Goal: Task Accomplishment & Management: Manage account settings

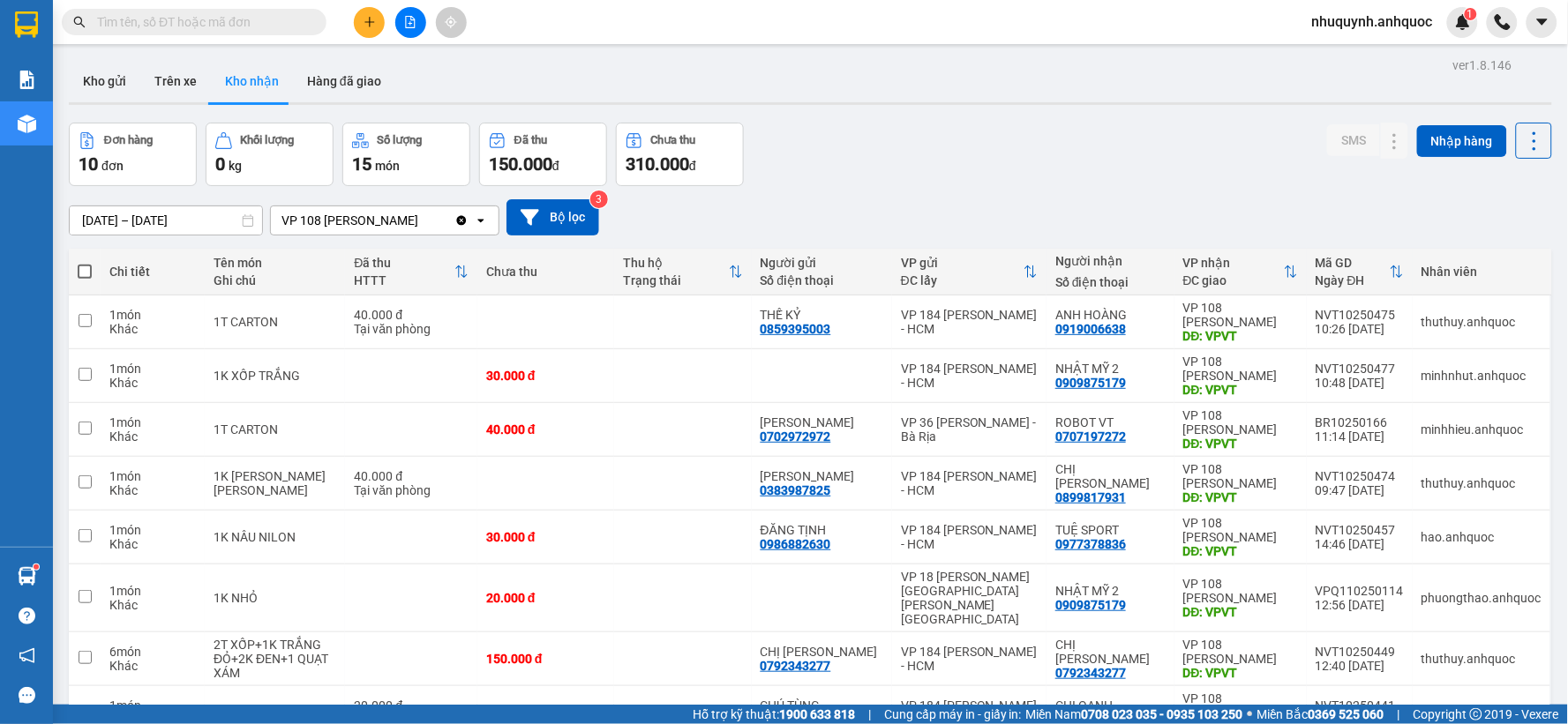
click at [416, 12] on button at bounding box center [410, 22] width 30 height 30
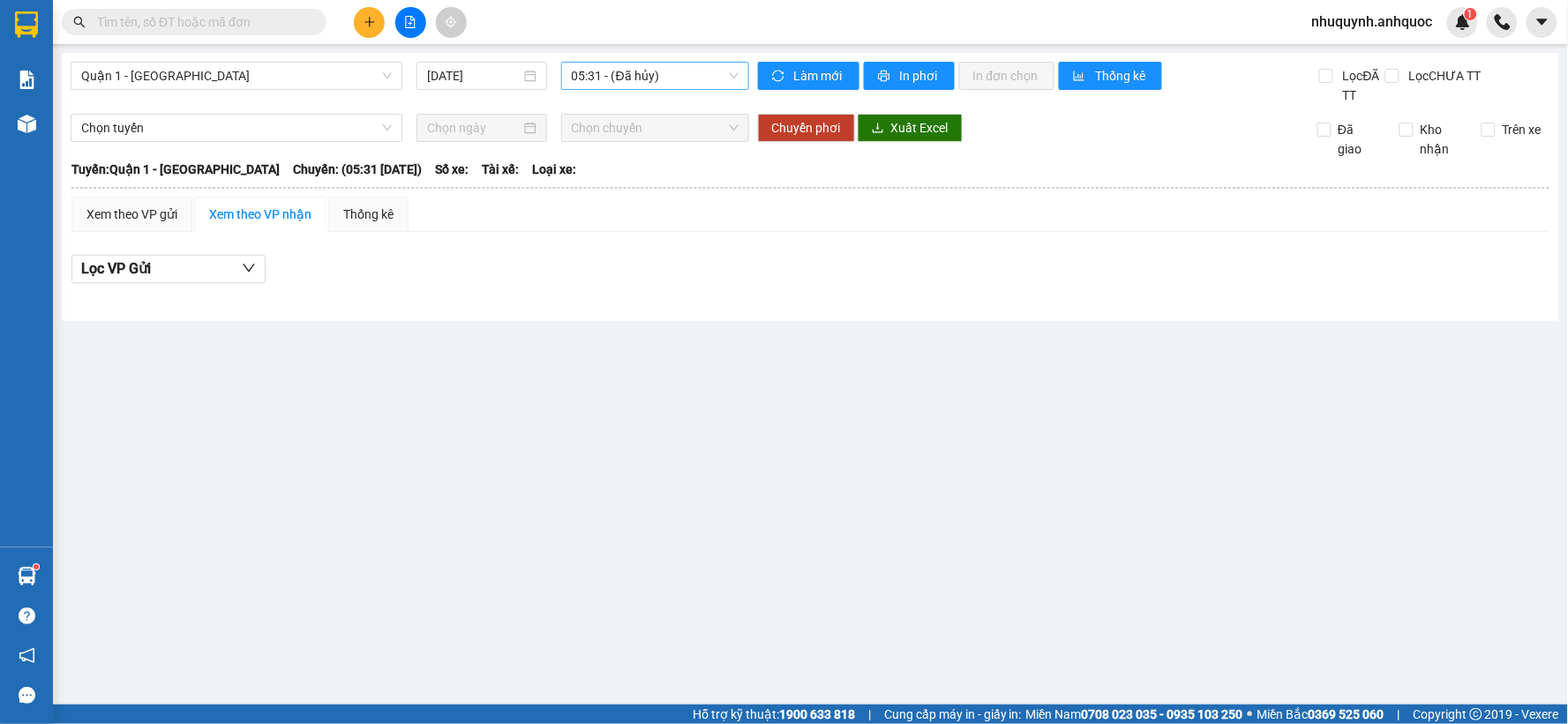
click at [642, 72] on span "05:31 - (Đã hủy)" at bounding box center [655, 76] width 167 height 27
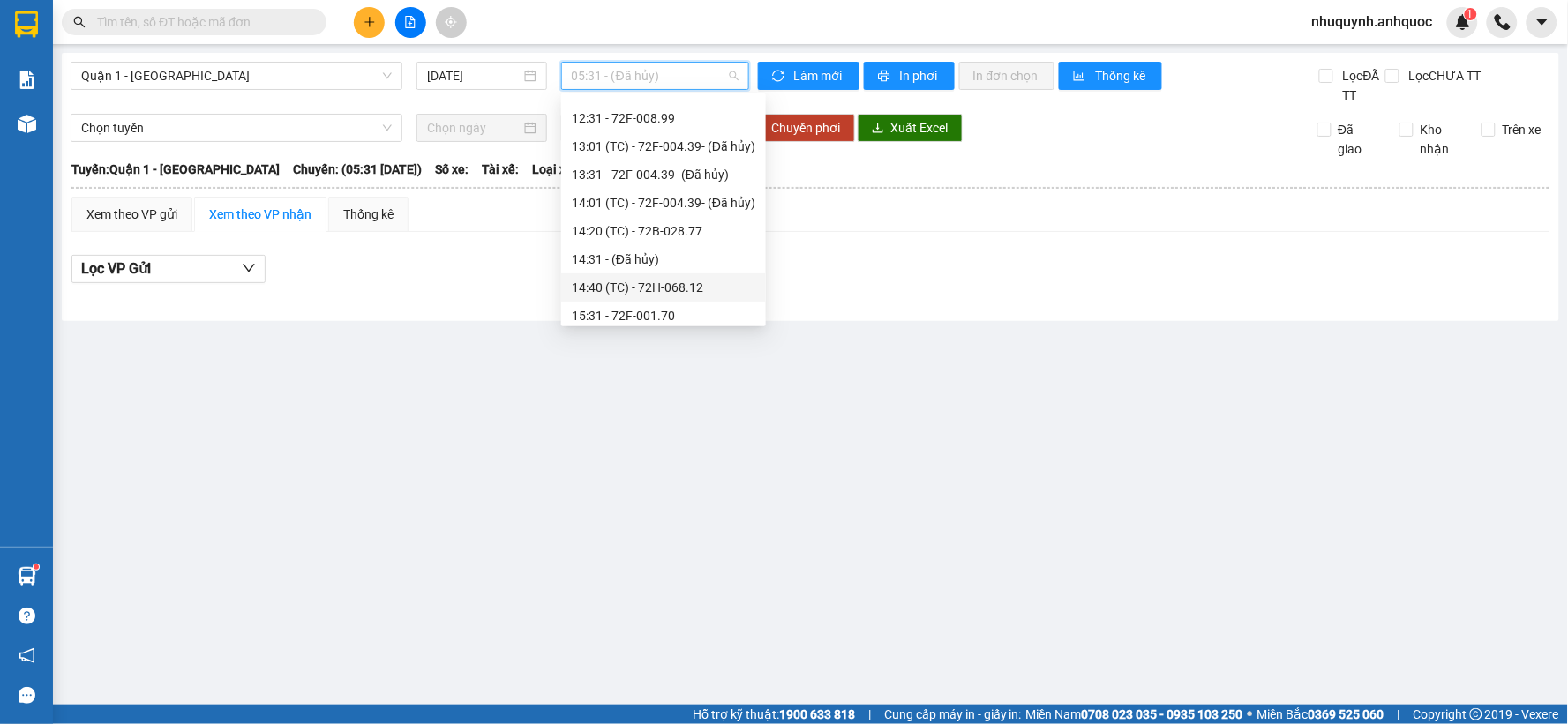
scroll to position [270, 0]
click at [620, 261] on div "14:20 (TC) - 72B-028.77" at bounding box center [663, 265] width 184 height 20
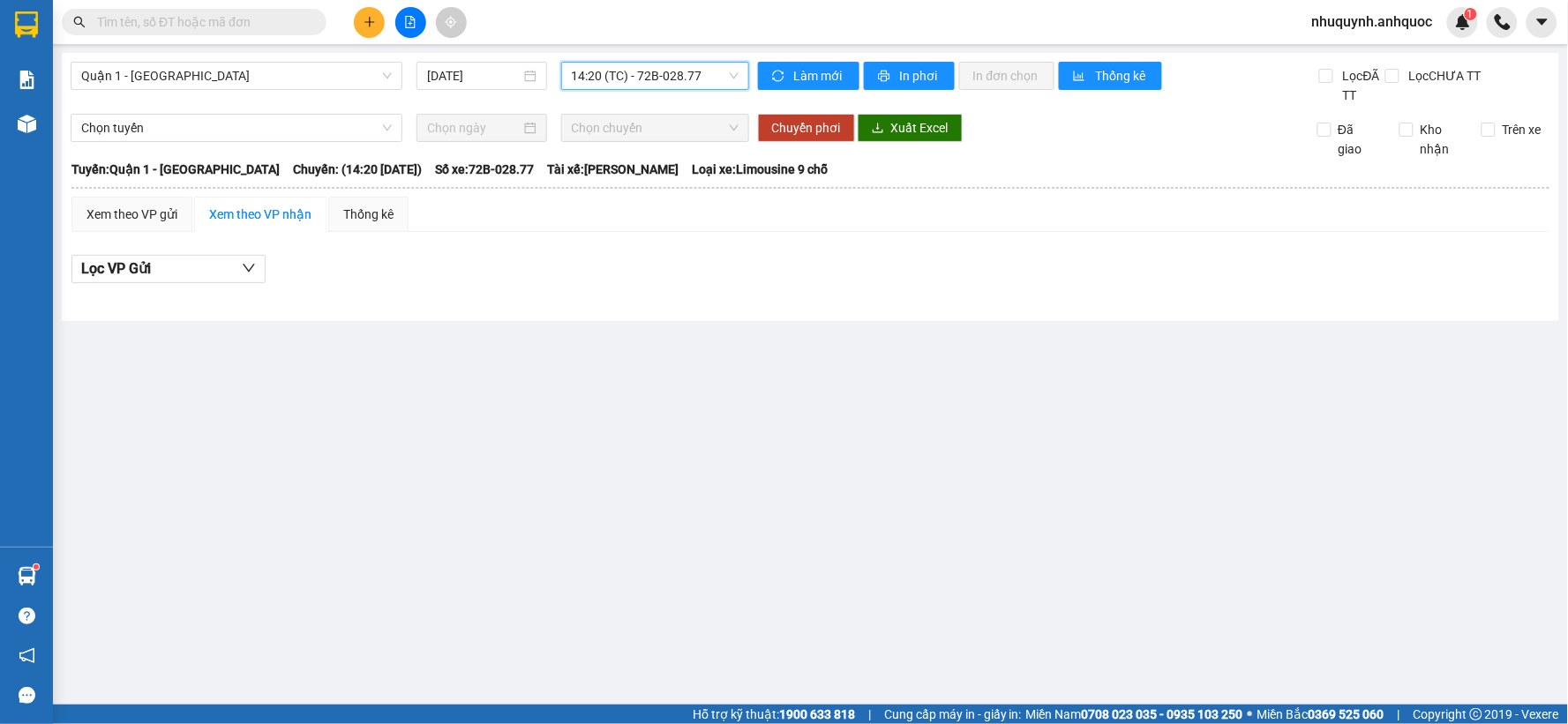
click at [674, 78] on span "14:20 (TC) - 72B-028.77" at bounding box center [655, 76] width 167 height 27
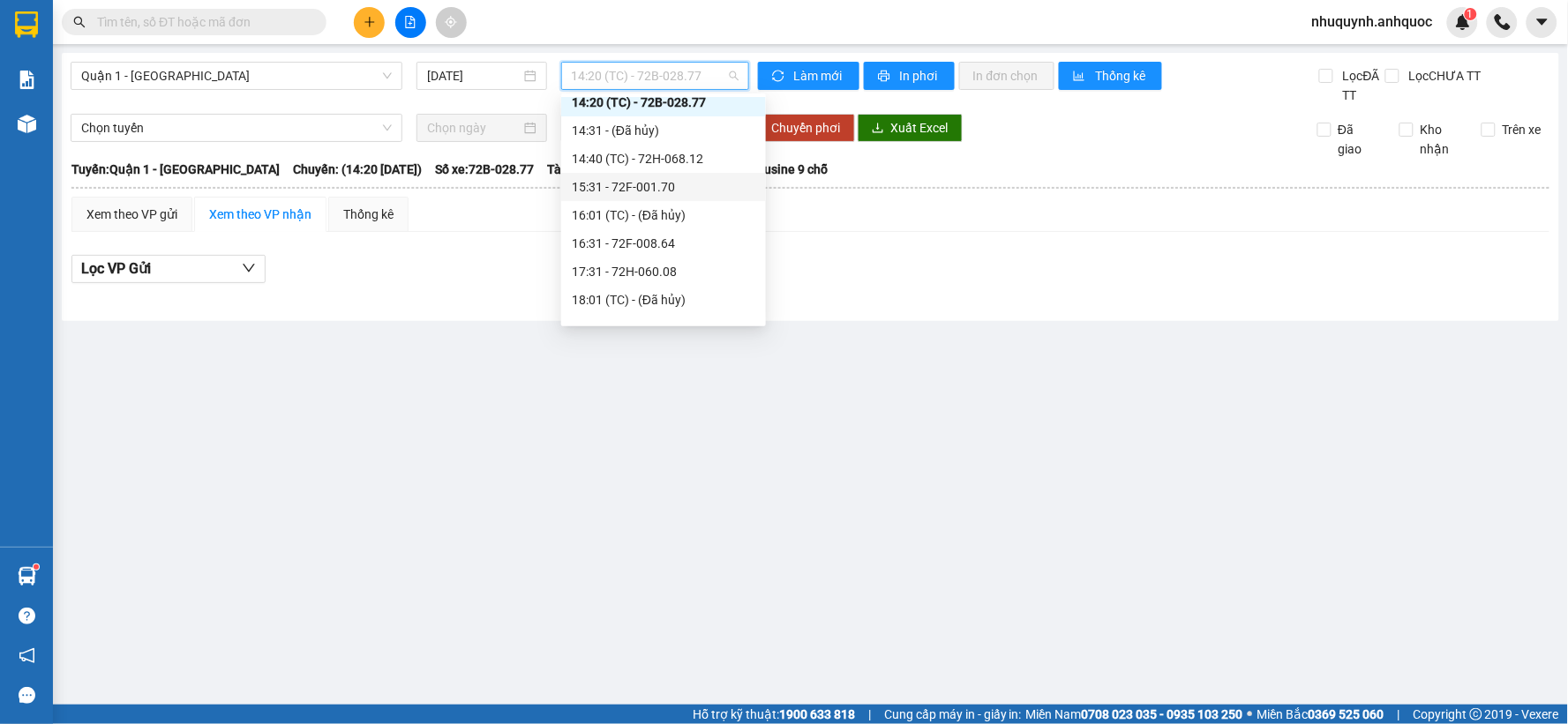
scroll to position [465, 0]
click at [657, 206] on div "16:31 - 72F-008.64" at bounding box center [663, 210] width 184 height 20
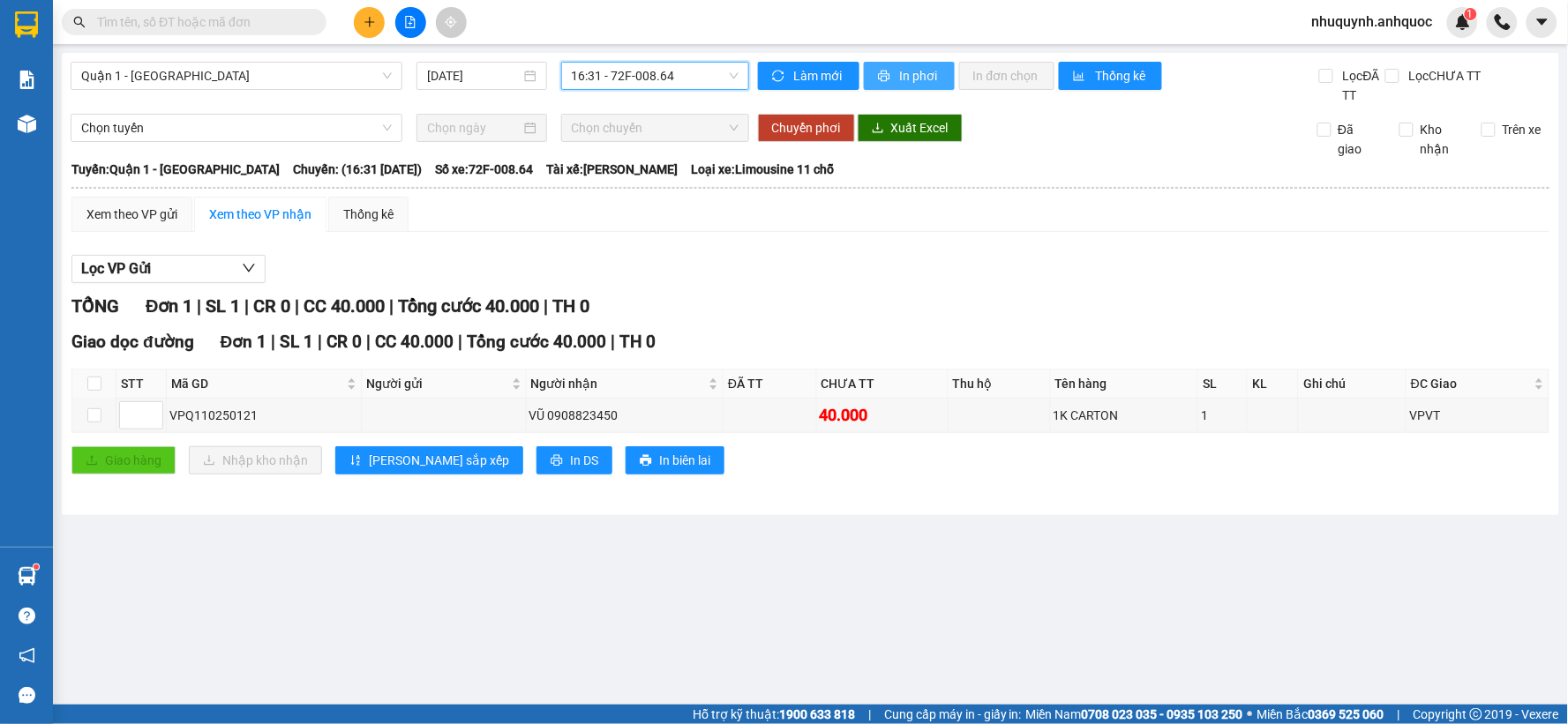
click at [921, 78] on span "In phơi" at bounding box center [920, 76] width 40 height 20
click at [259, 20] on input "text" at bounding box center [201, 22] width 209 height 20
click at [632, 63] on span "16:31 - 72F-008.64" at bounding box center [655, 76] width 167 height 27
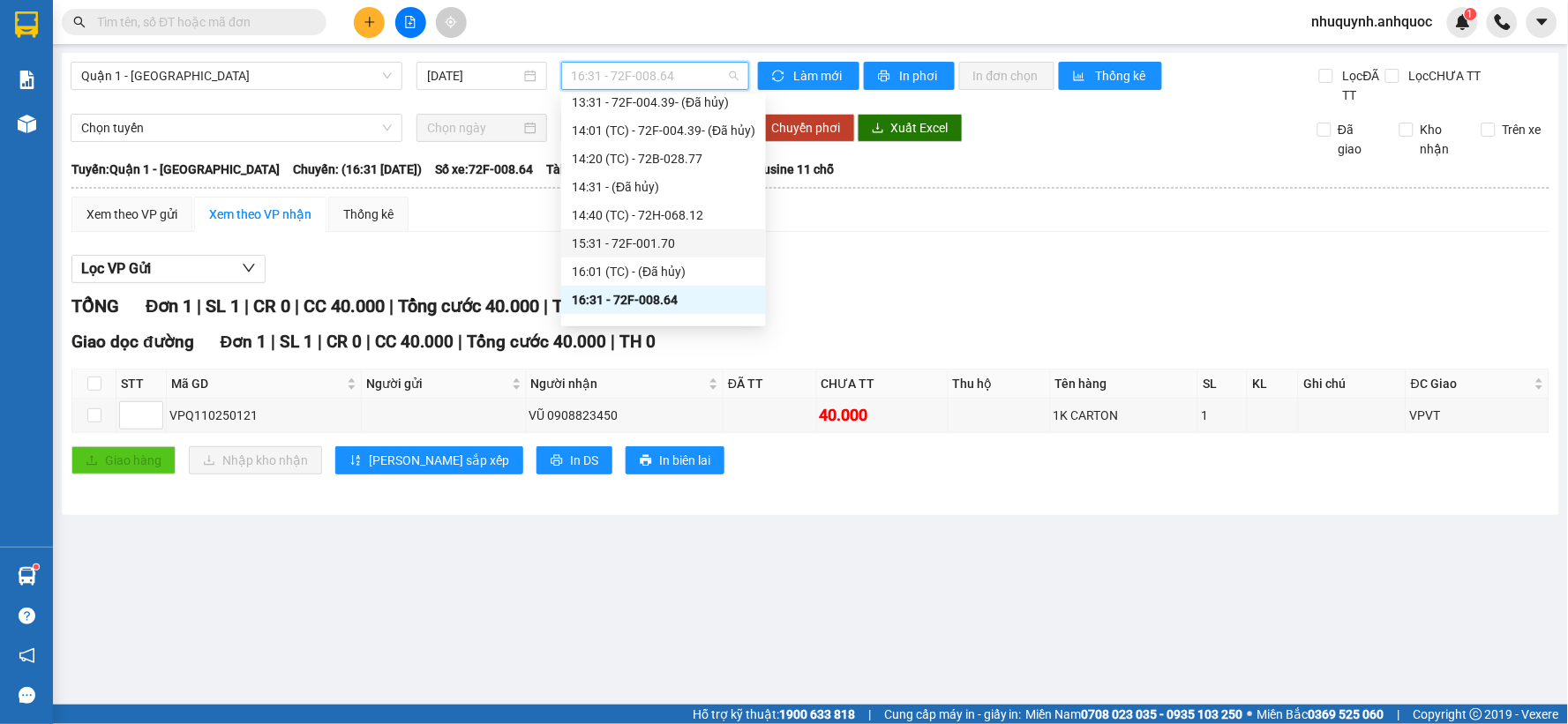
scroll to position [270, 0]
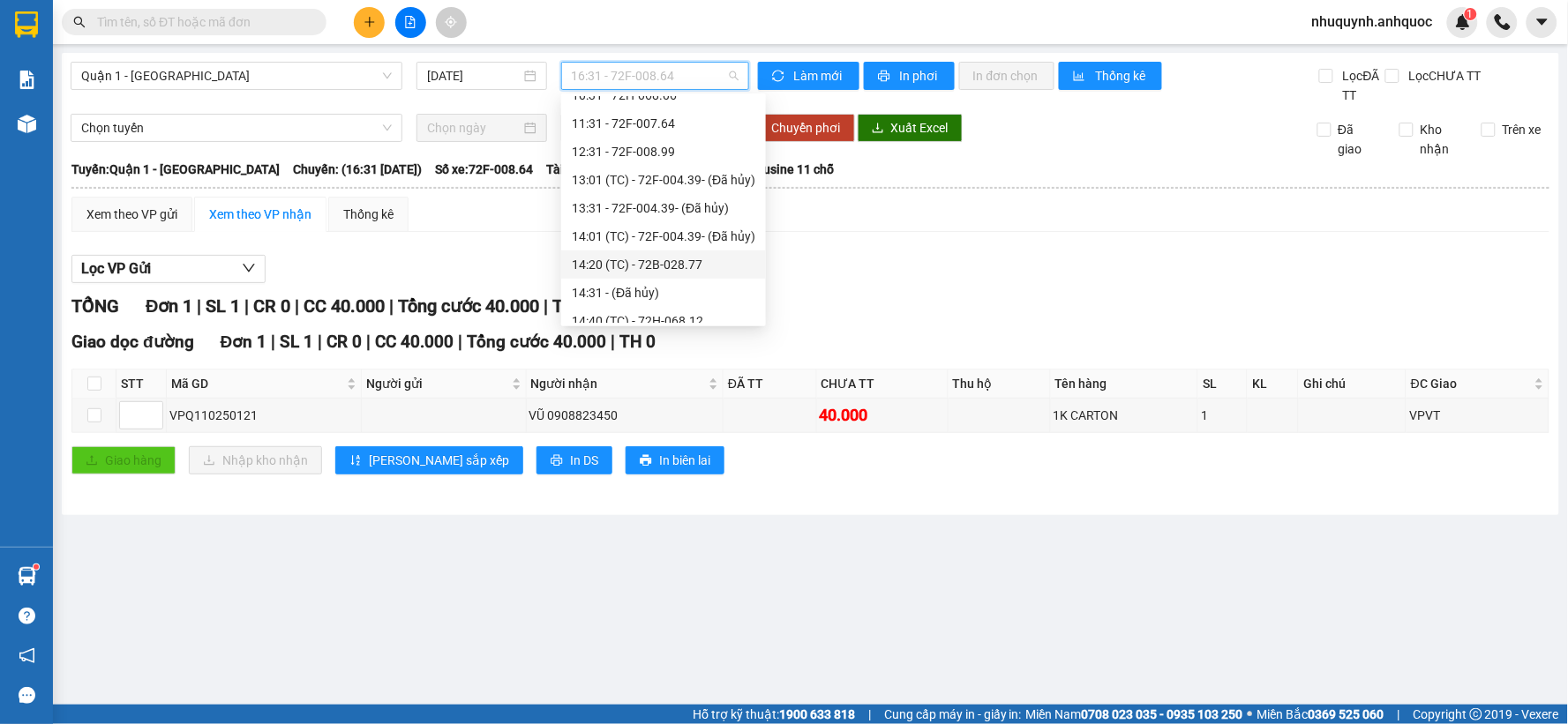
click at [642, 265] on div "14:20 (TC) - 72B-028.77" at bounding box center [663, 265] width 184 height 20
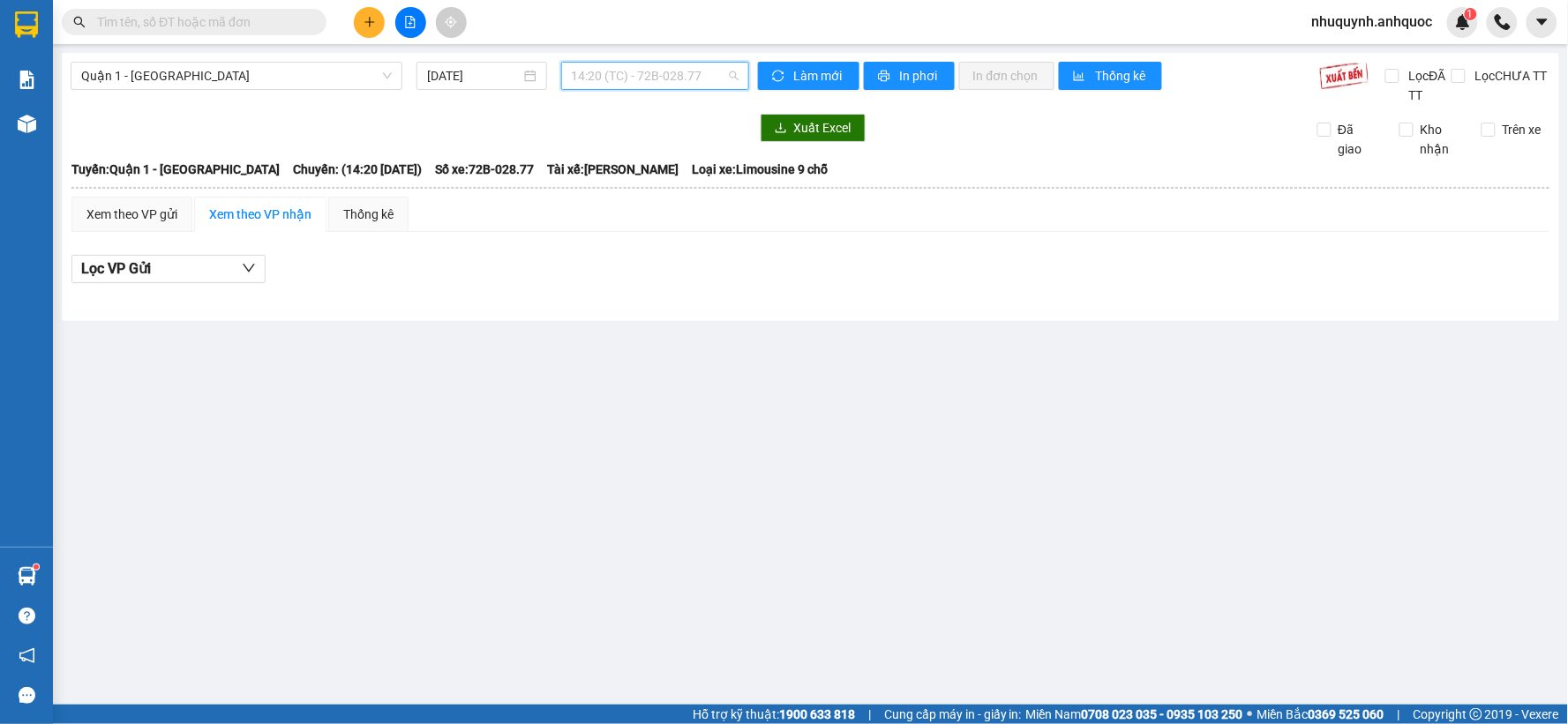
click at [646, 81] on span "14:20 (TC) - 72B-028.77" at bounding box center [655, 76] width 167 height 27
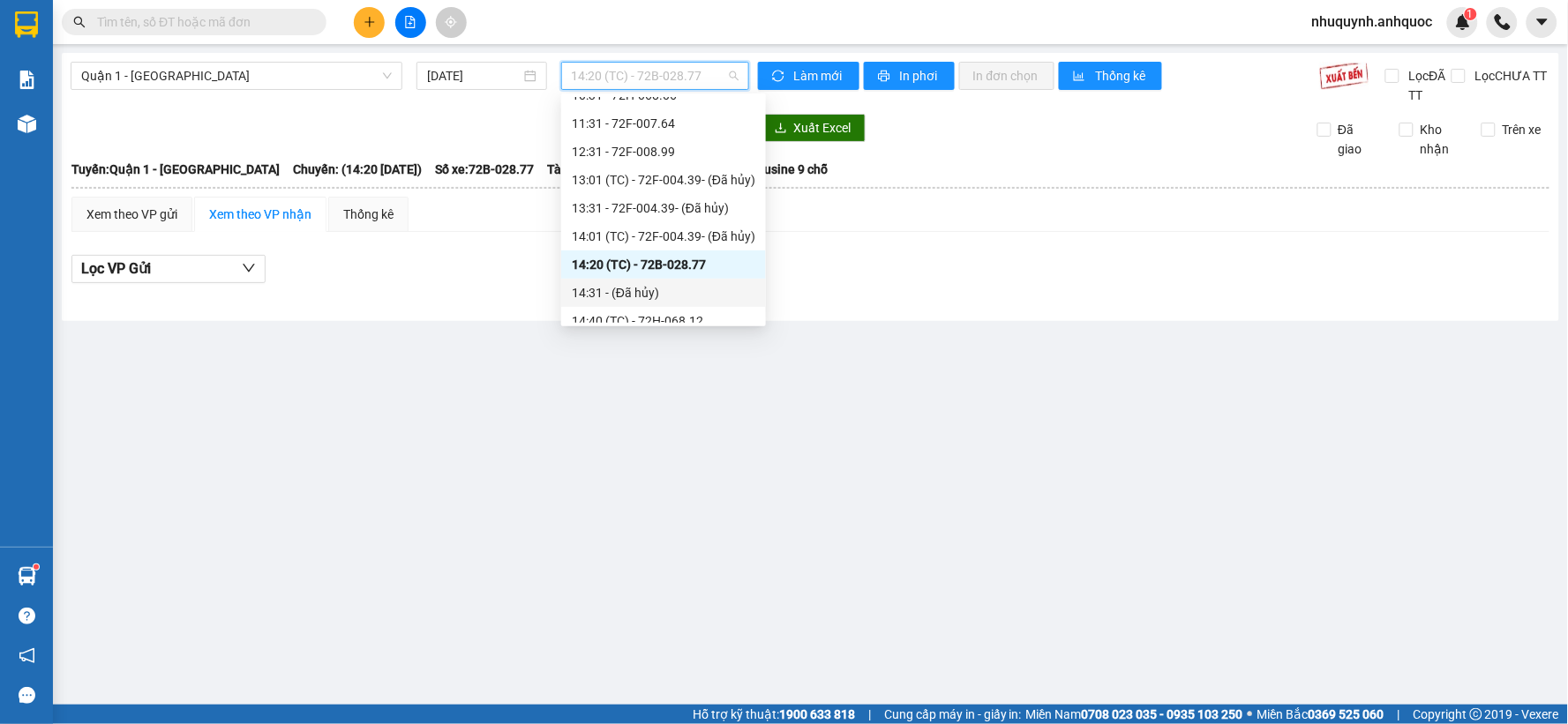
click at [633, 291] on div "14:31 - (Đã [PERSON_NAME])" at bounding box center [663, 293] width 184 height 20
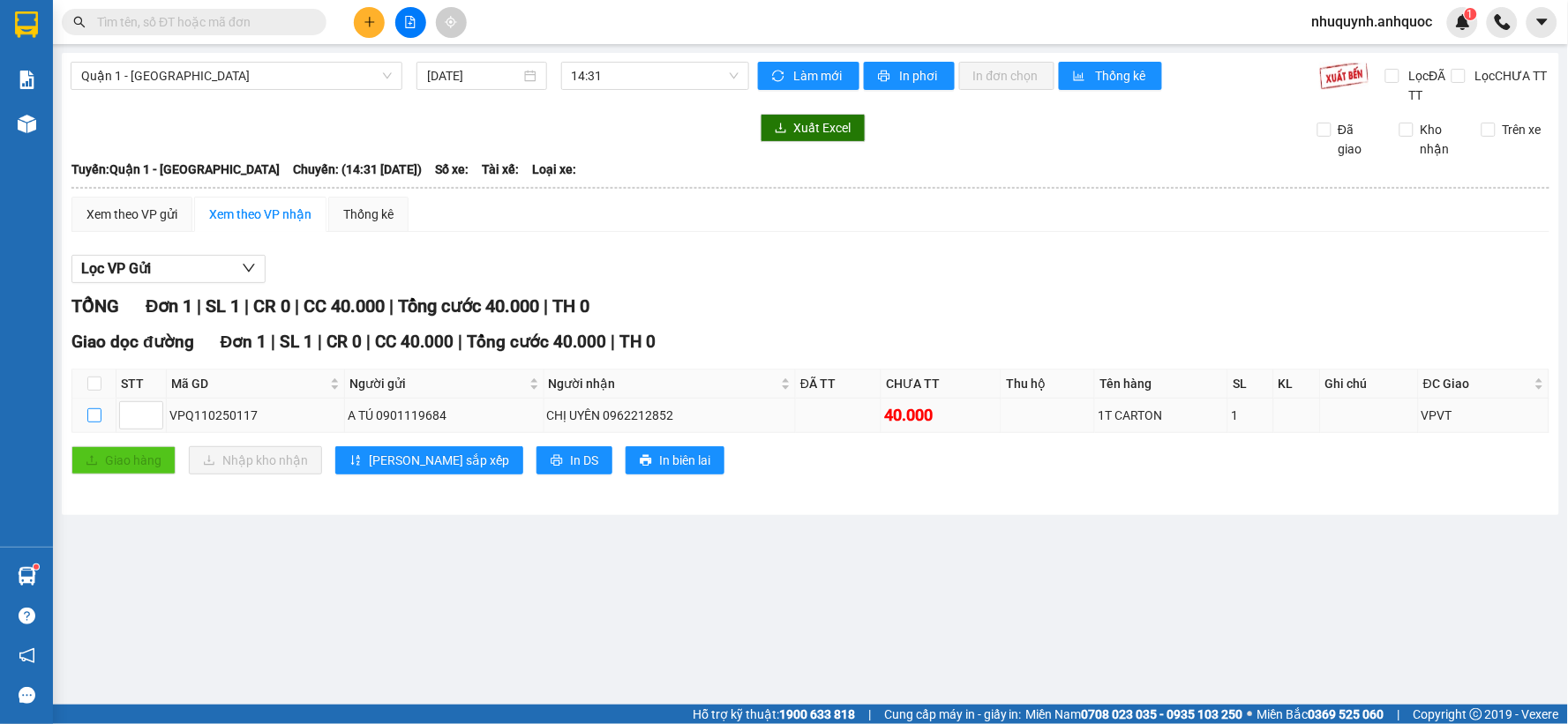
click at [90, 414] on input "checkbox" at bounding box center [95, 415] width 14 height 14
checkbox input "true"
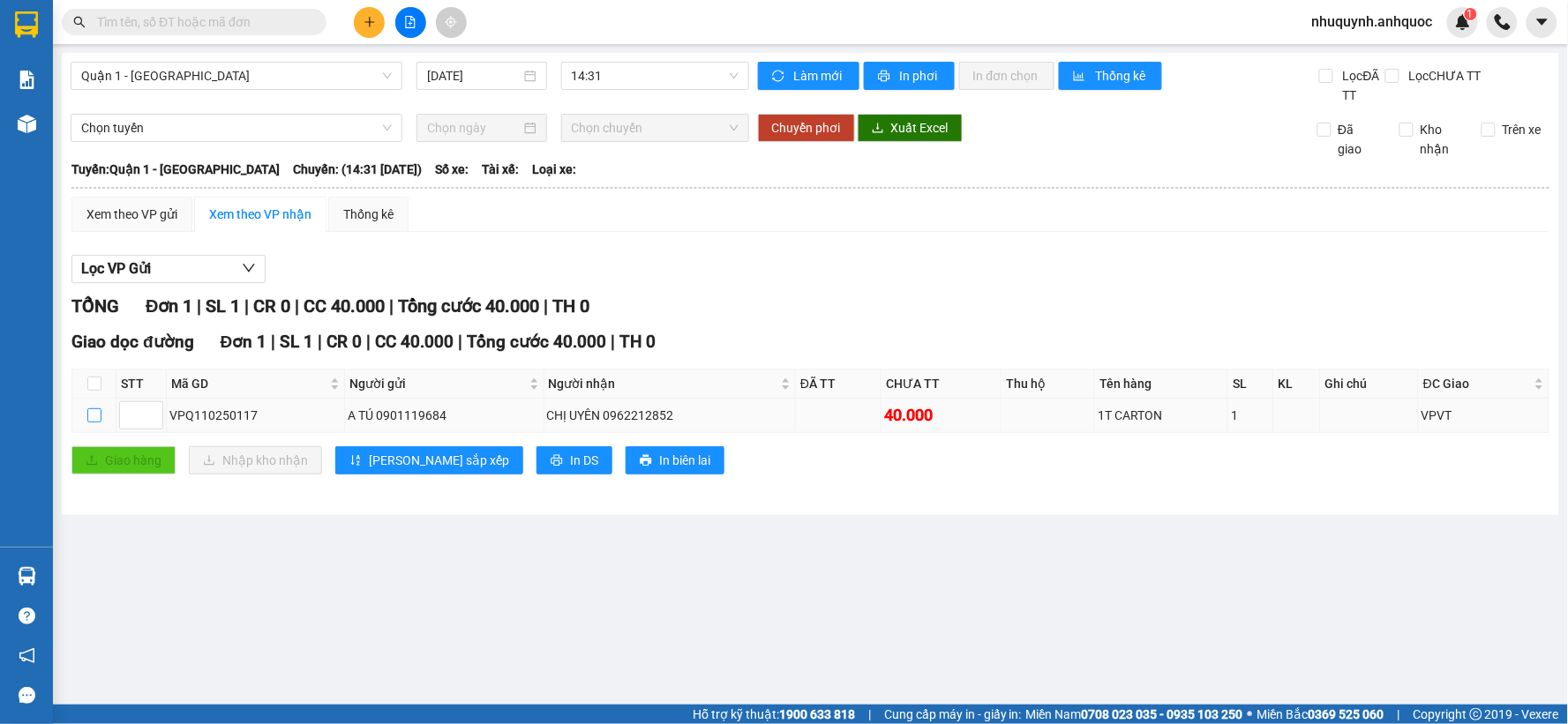
click at [90, 417] on input "checkbox" at bounding box center [95, 415] width 14 height 14
checkbox input "true"
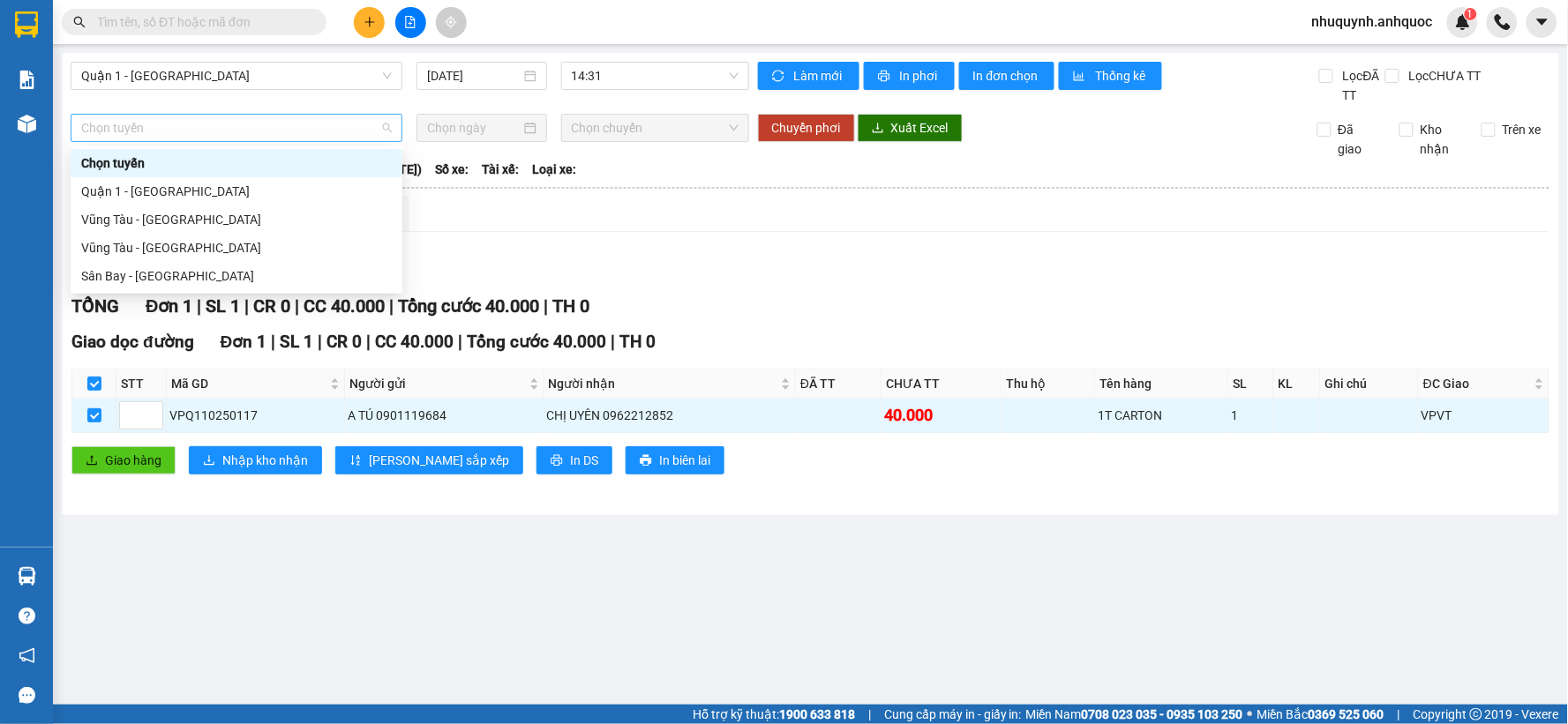
click at [346, 131] on span "Chọn tuyến" at bounding box center [236, 128] width 311 height 27
click at [212, 191] on div "Quận 1 - [GEOGRAPHIC_DATA]" at bounding box center [236, 192] width 311 height 20
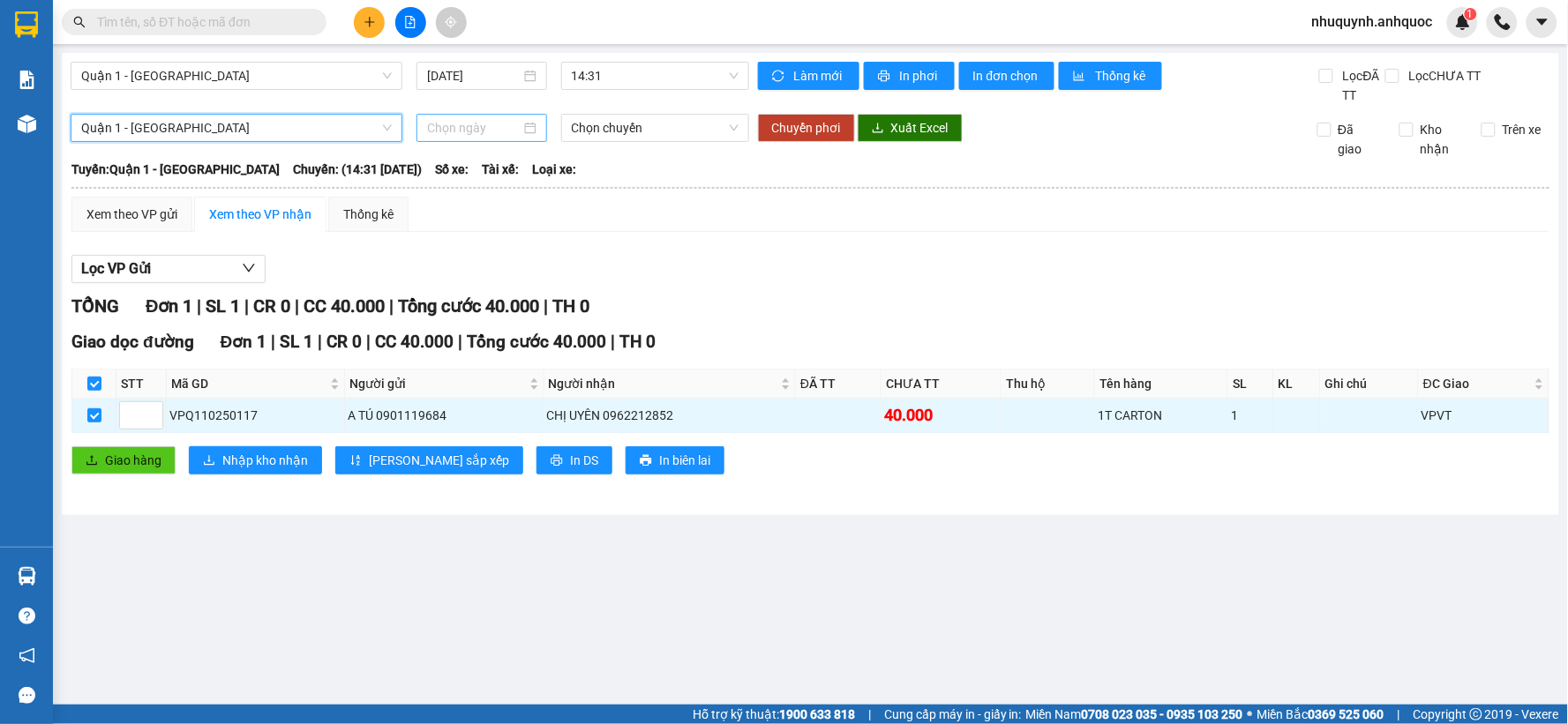
click at [524, 120] on div at bounding box center [481, 128] width 108 height 20
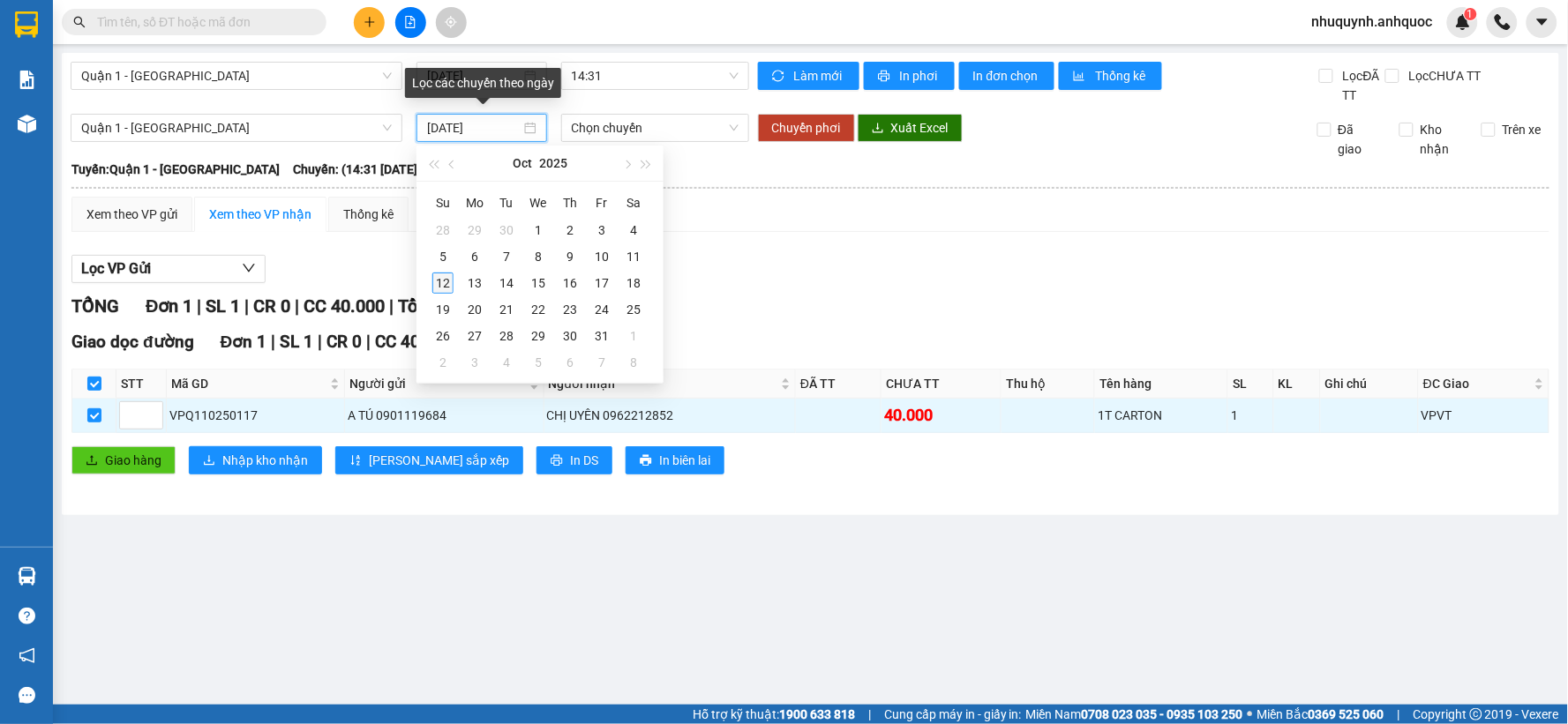
type input "[DATE]"
click at [438, 277] on div "12" at bounding box center [443, 283] width 21 height 21
type input "[DATE]"
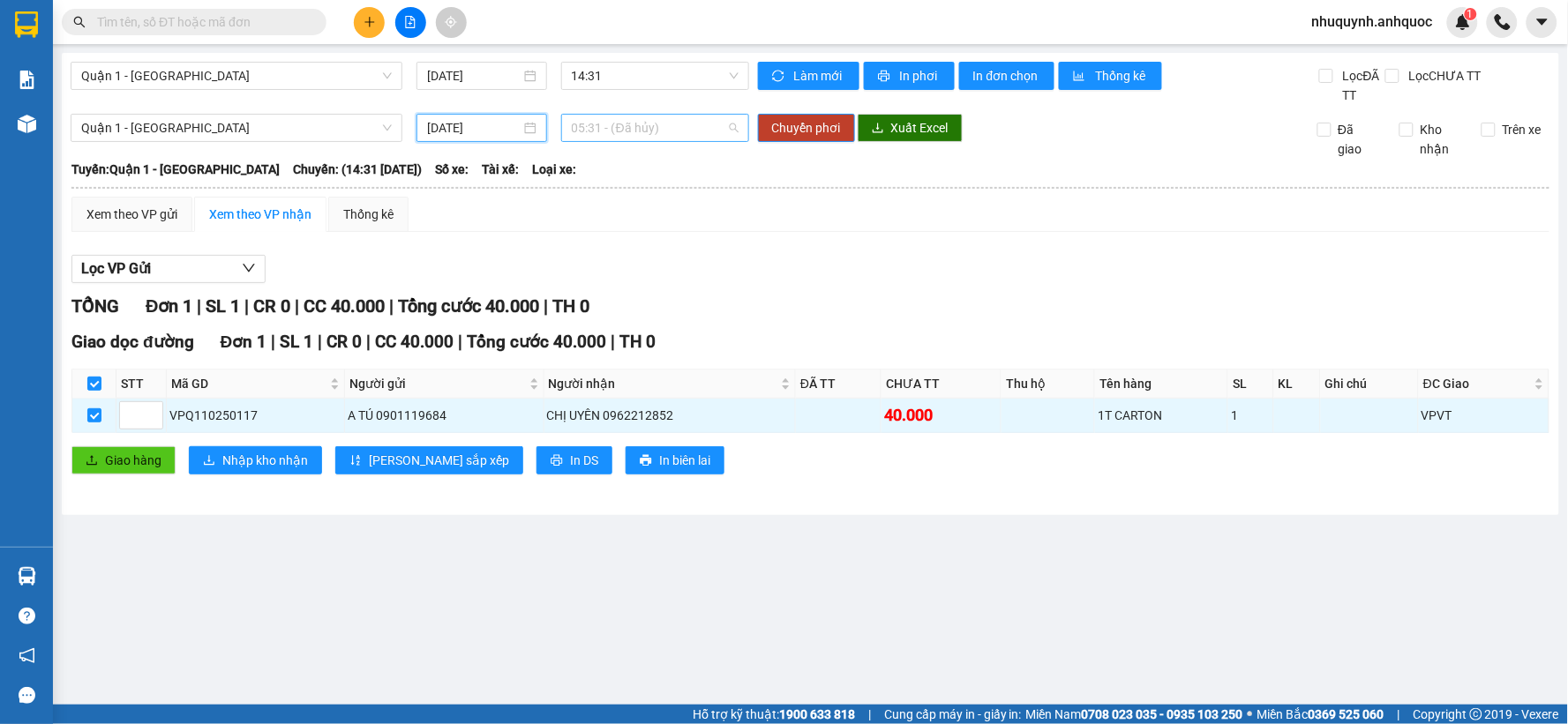
click at [663, 120] on span "05:31 - (Đã hủy)" at bounding box center [655, 128] width 167 height 27
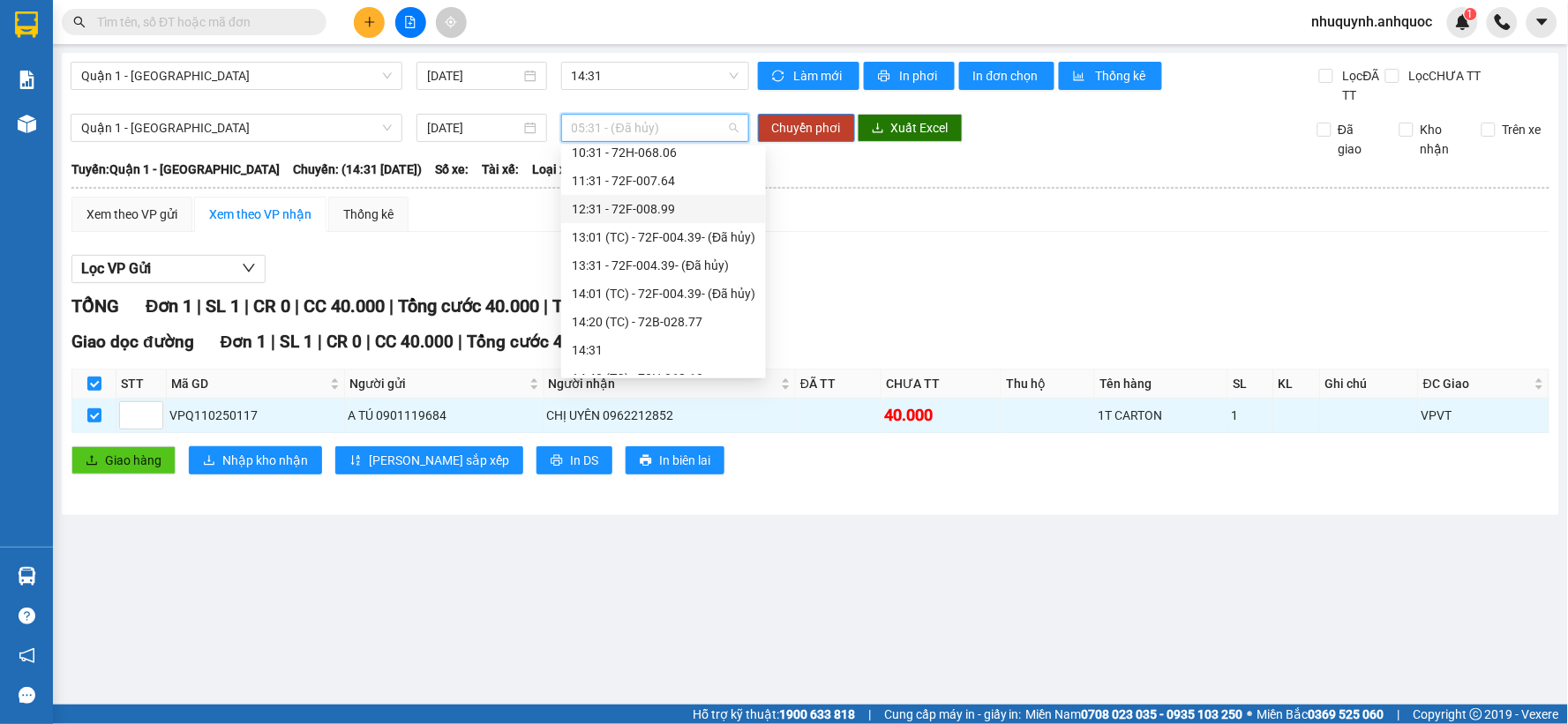
scroll to position [294, 0]
click at [609, 289] on div "14:20 (TC) - 72B-028.77" at bounding box center [663, 293] width 184 height 20
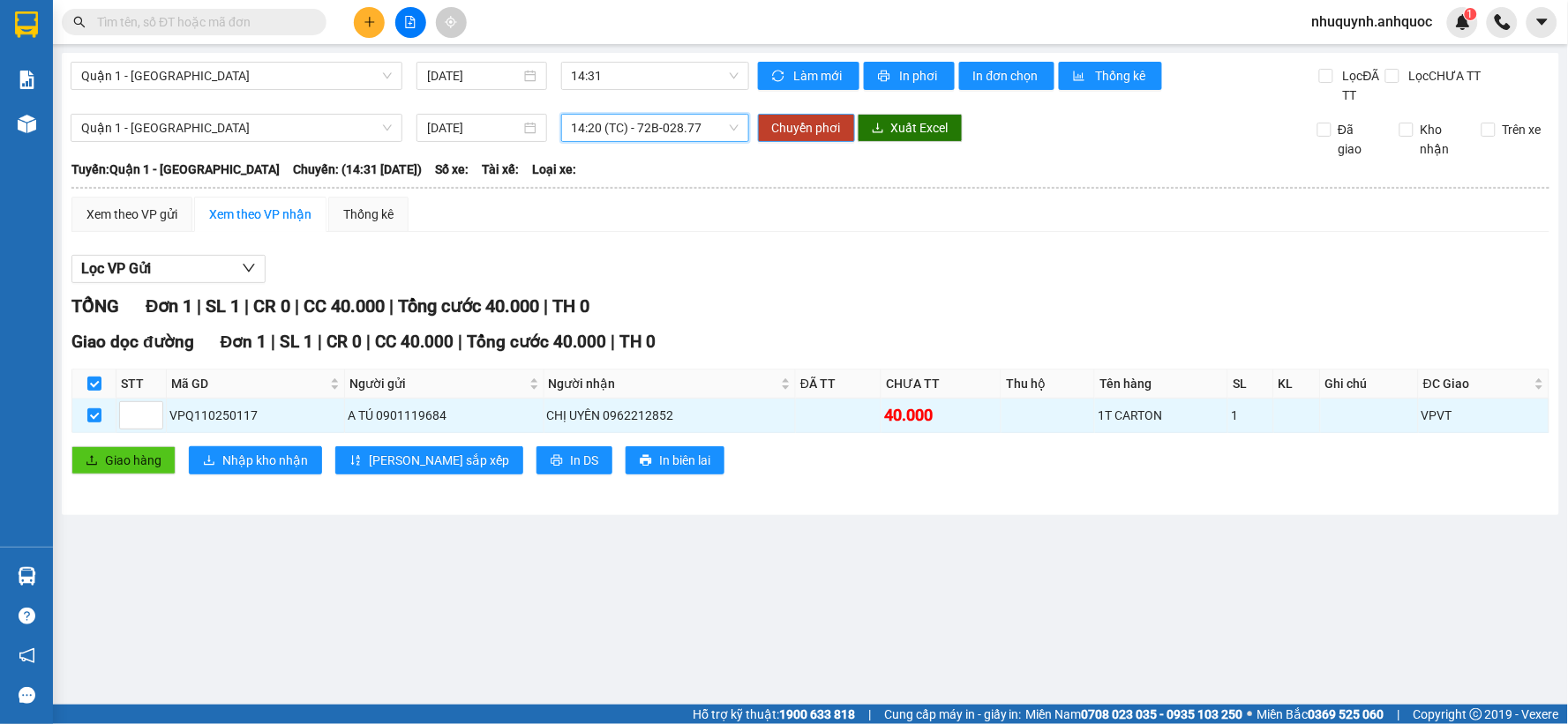
click at [818, 128] on span "Chuyển phơi" at bounding box center [806, 128] width 69 height 20
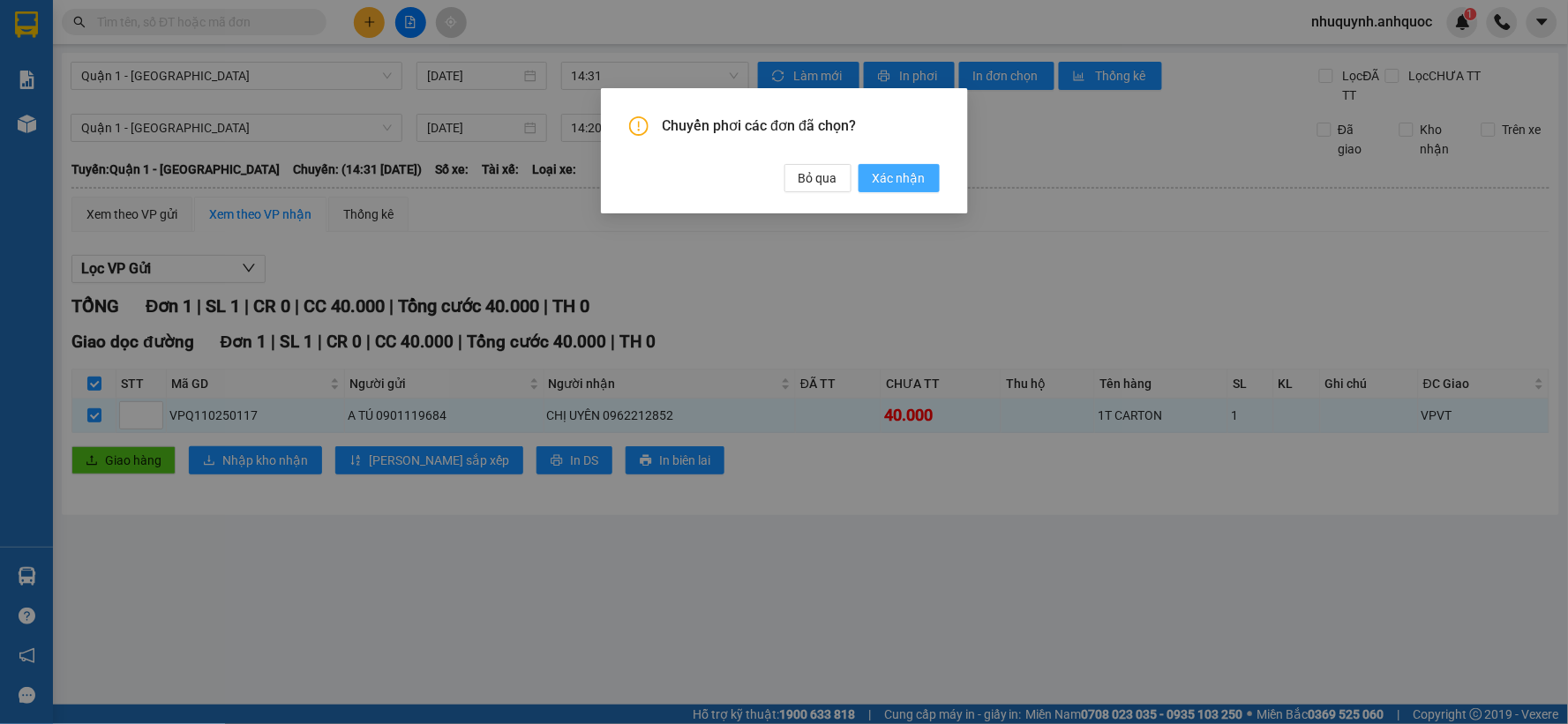
click at [906, 176] on span "Xác nhận" at bounding box center [898, 178] width 53 height 20
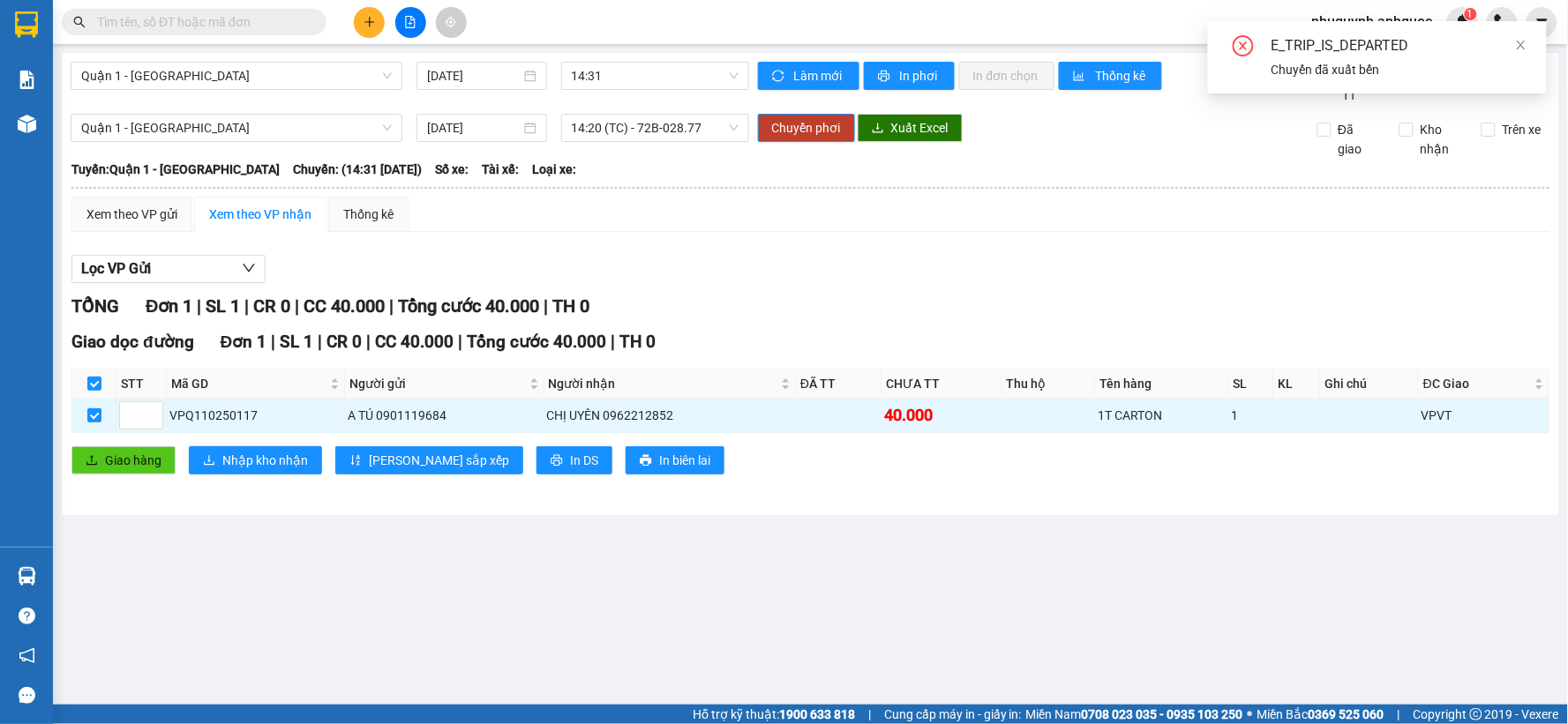
checkbox input "false"
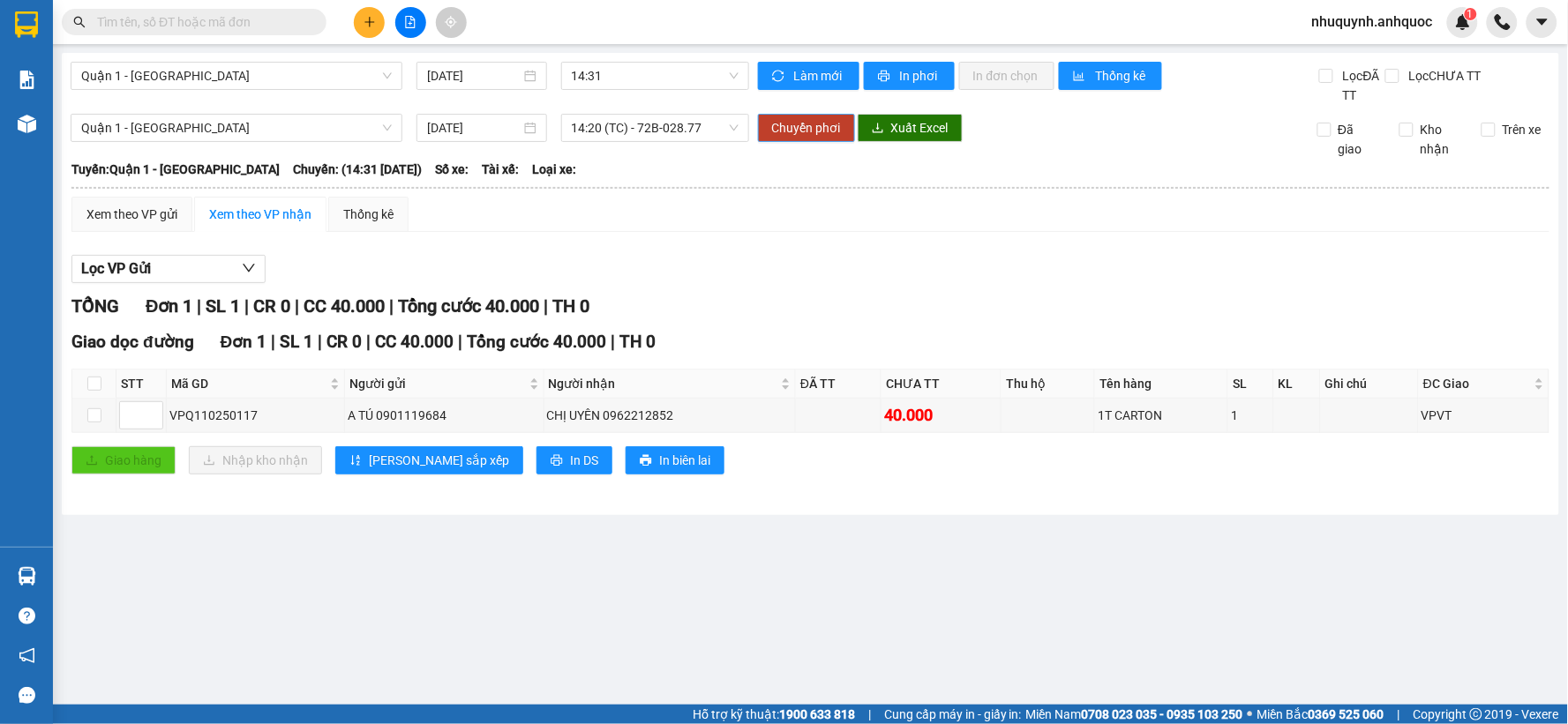
click at [808, 127] on span "Chuyển phơi" at bounding box center [806, 128] width 69 height 20
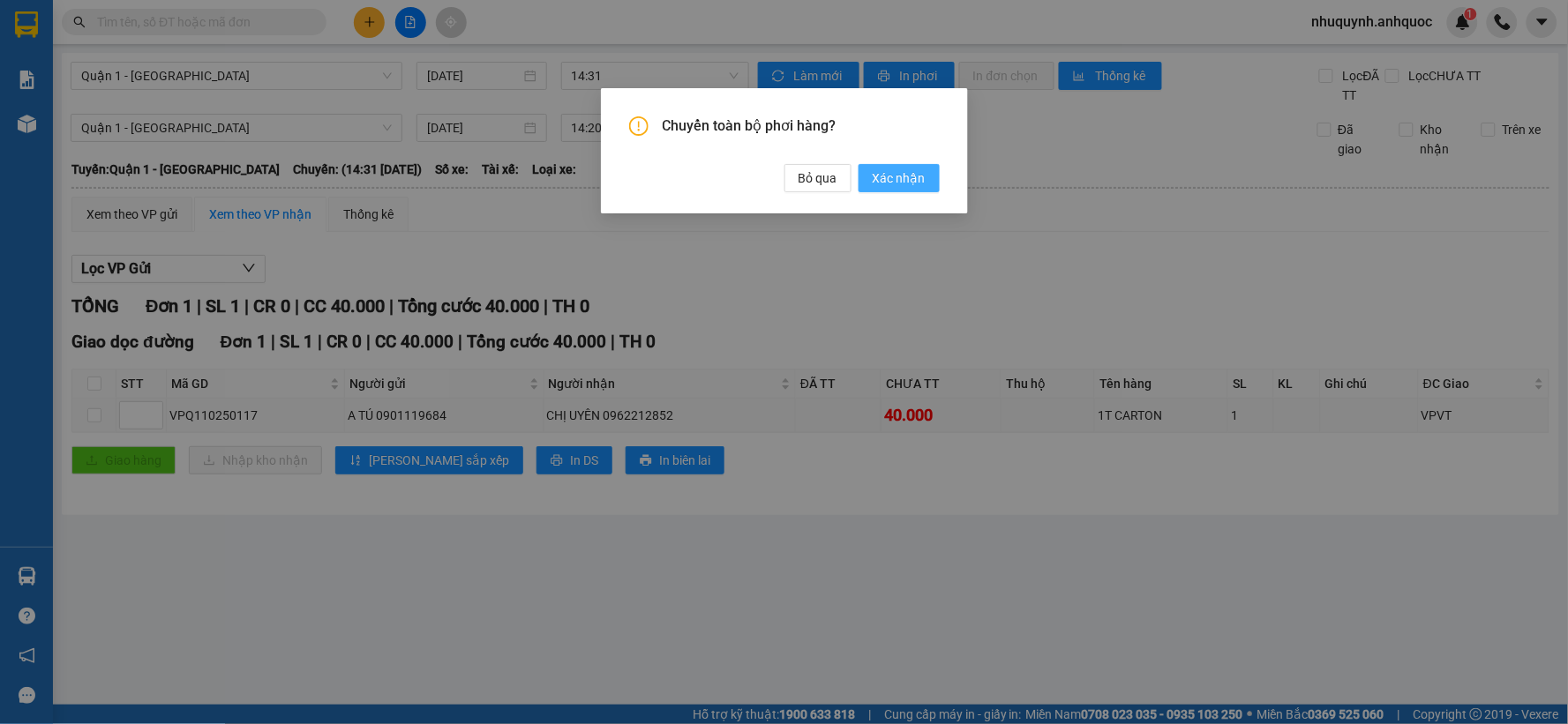
click at [904, 180] on span "Xác nhận" at bounding box center [898, 178] width 53 height 20
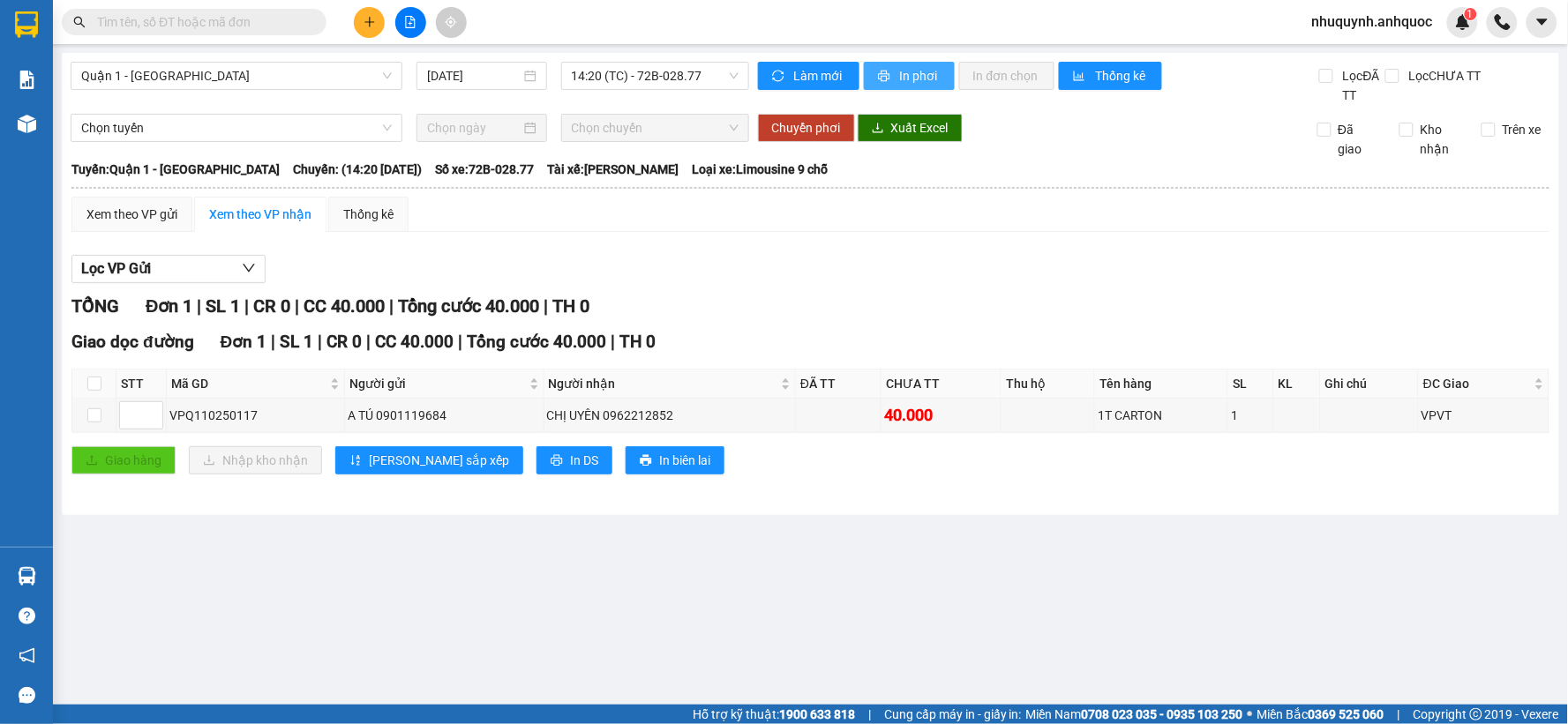
click at [903, 72] on span "In phơi" at bounding box center [920, 76] width 40 height 20
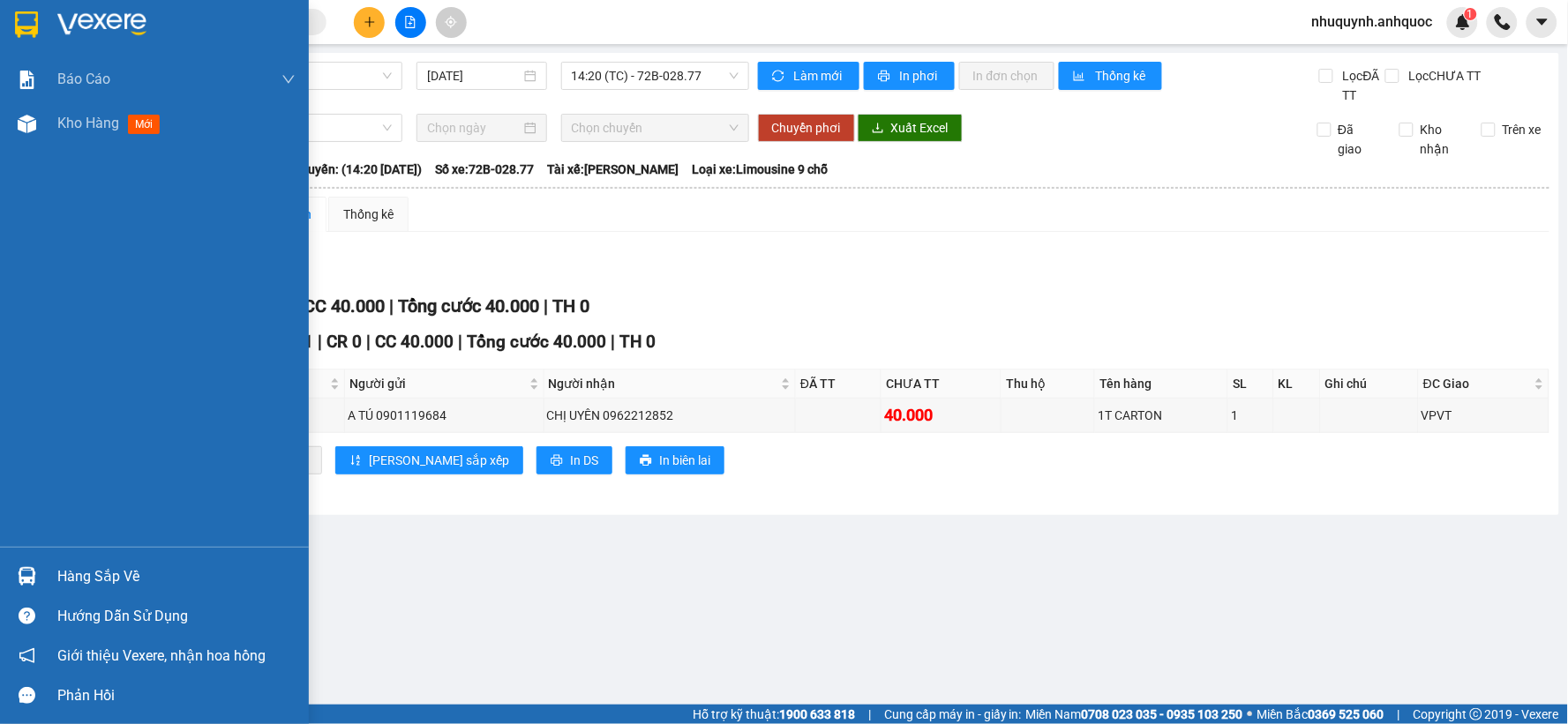
click at [119, 27] on img at bounding box center [102, 25] width 90 height 27
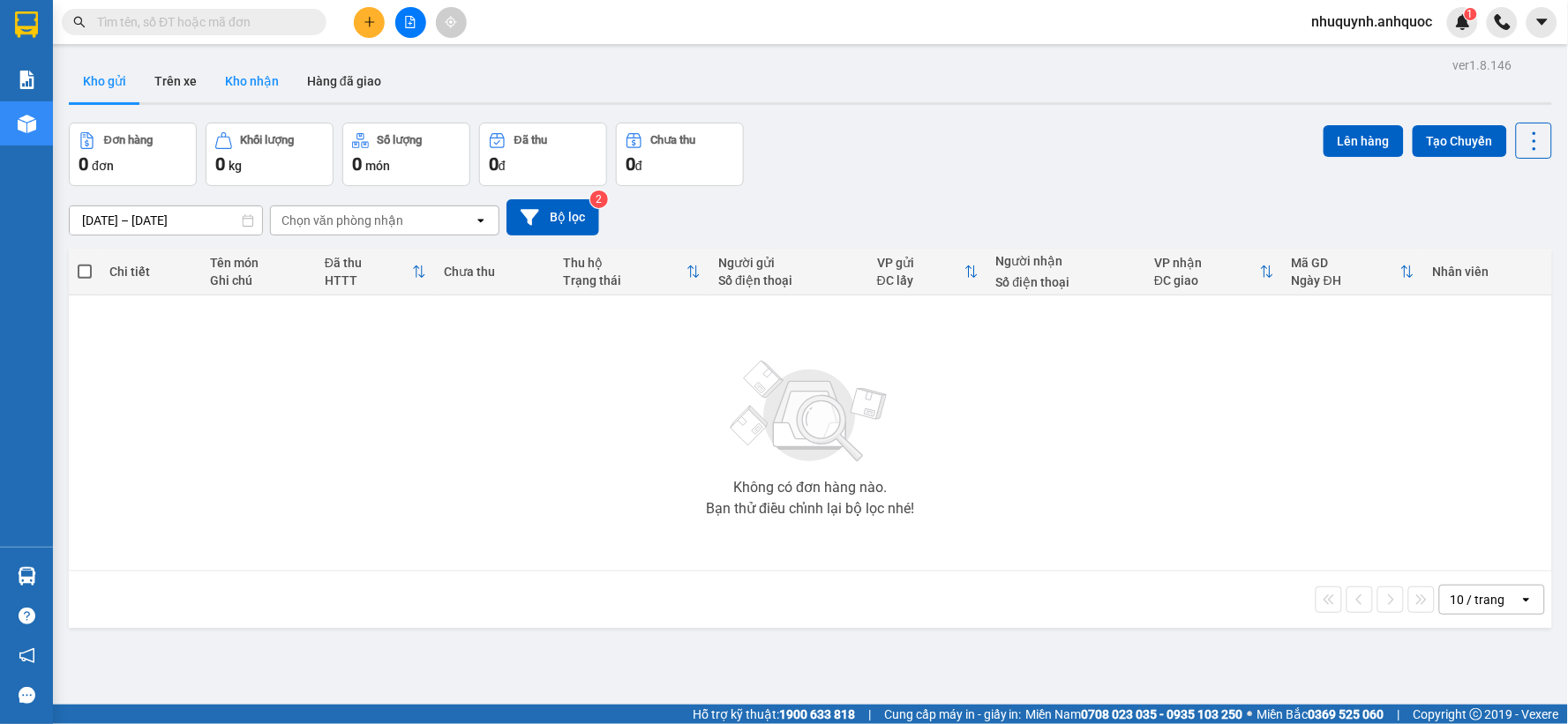
click at [258, 89] on button "Kho nhận" at bounding box center [252, 81] width 82 height 42
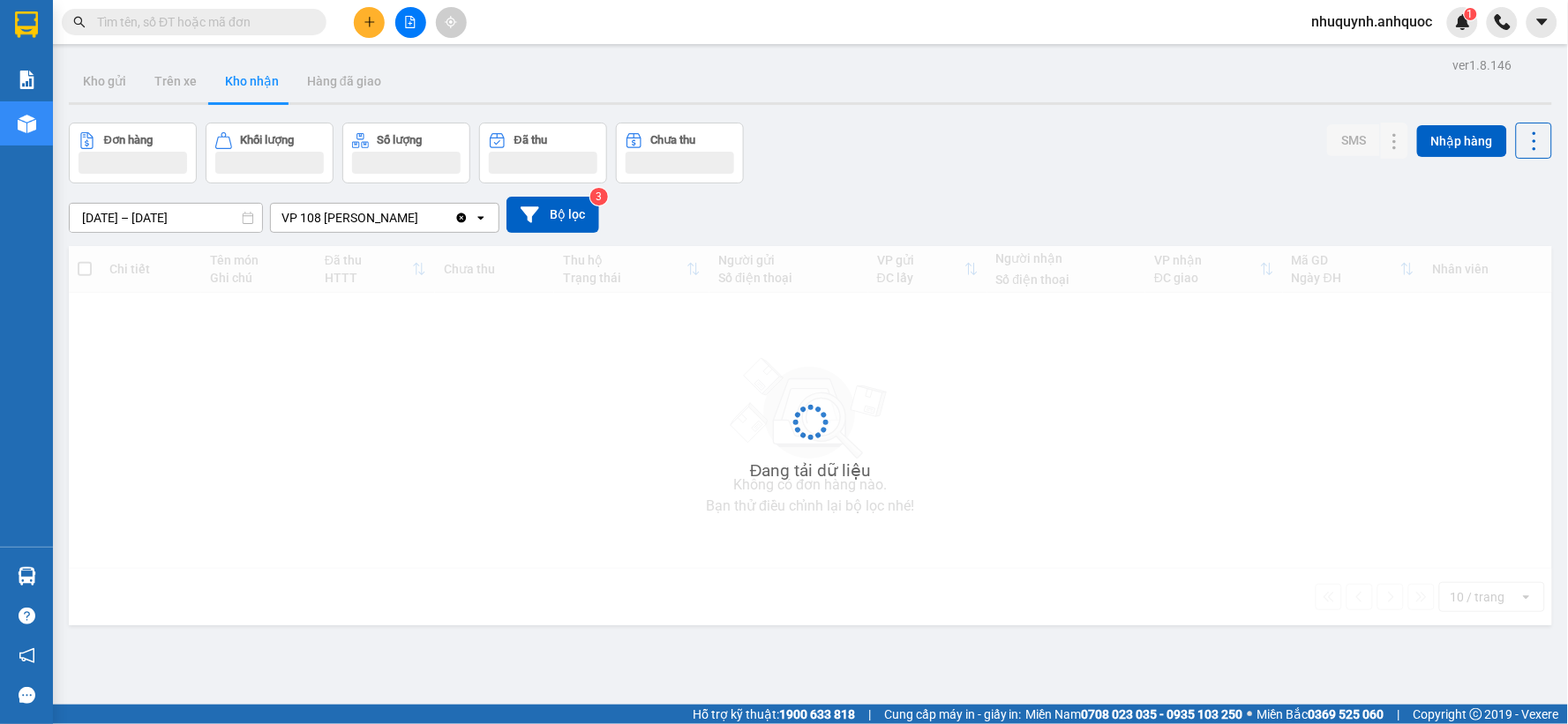
click at [258, 89] on button "Kho nhận" at bounding box center [252, 81] width 82 height 42
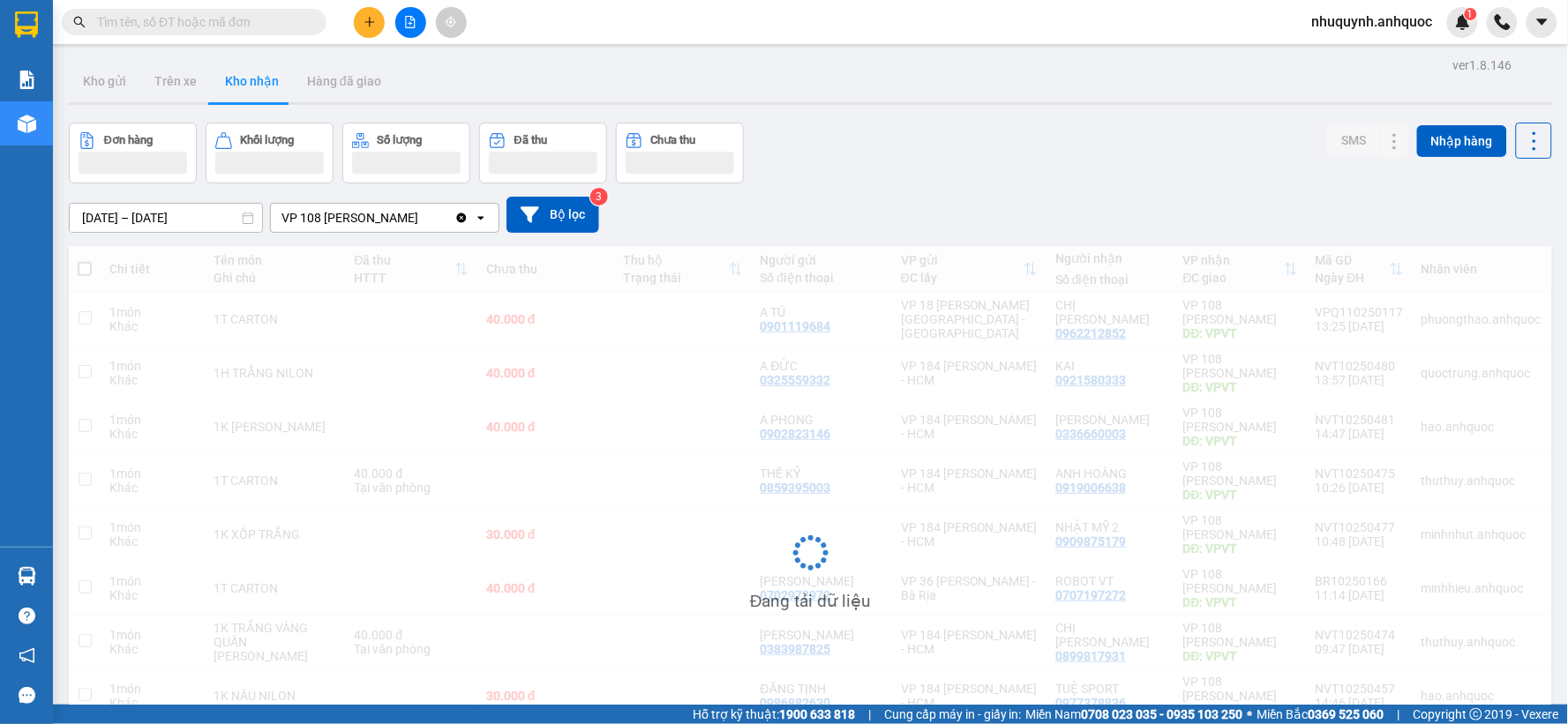
click at [258, 89] on button "Kho nhận" at bounding box center [252, 81] width 82 height 42
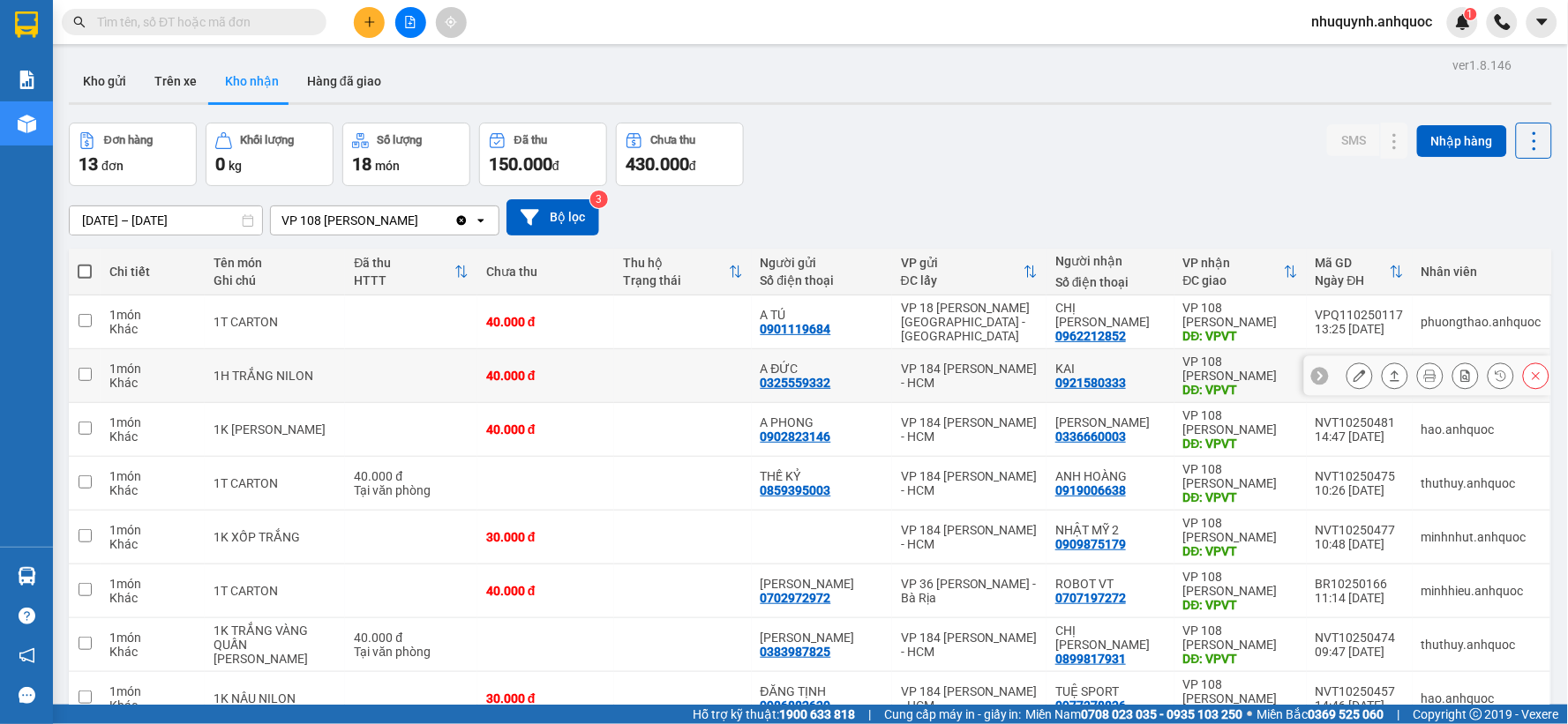
click at [621, 377] on td at bounding box center [682, 376] width 137 height 54
checkbox input "true"
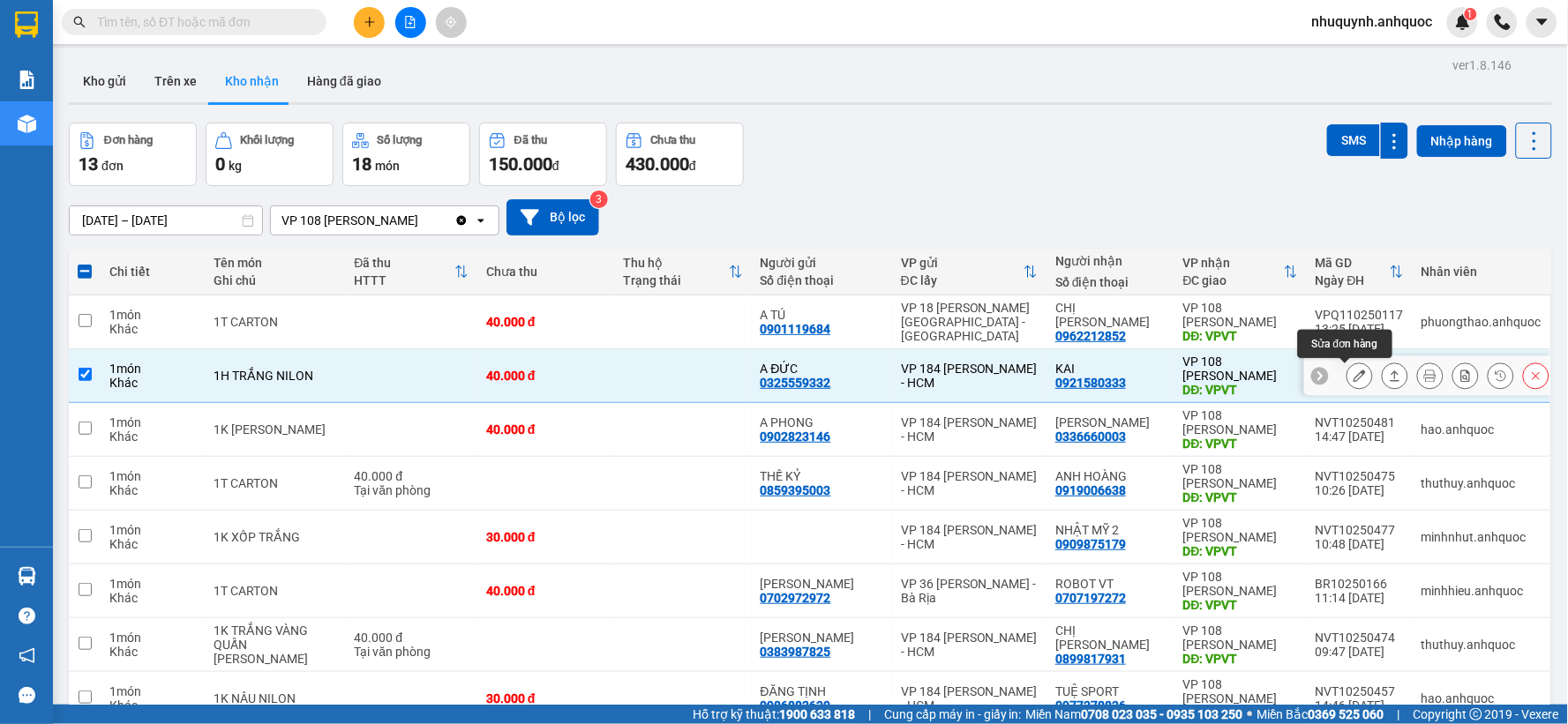
click at [1351, 377] on button at bounding box center [1360, 376] width 25 height 30
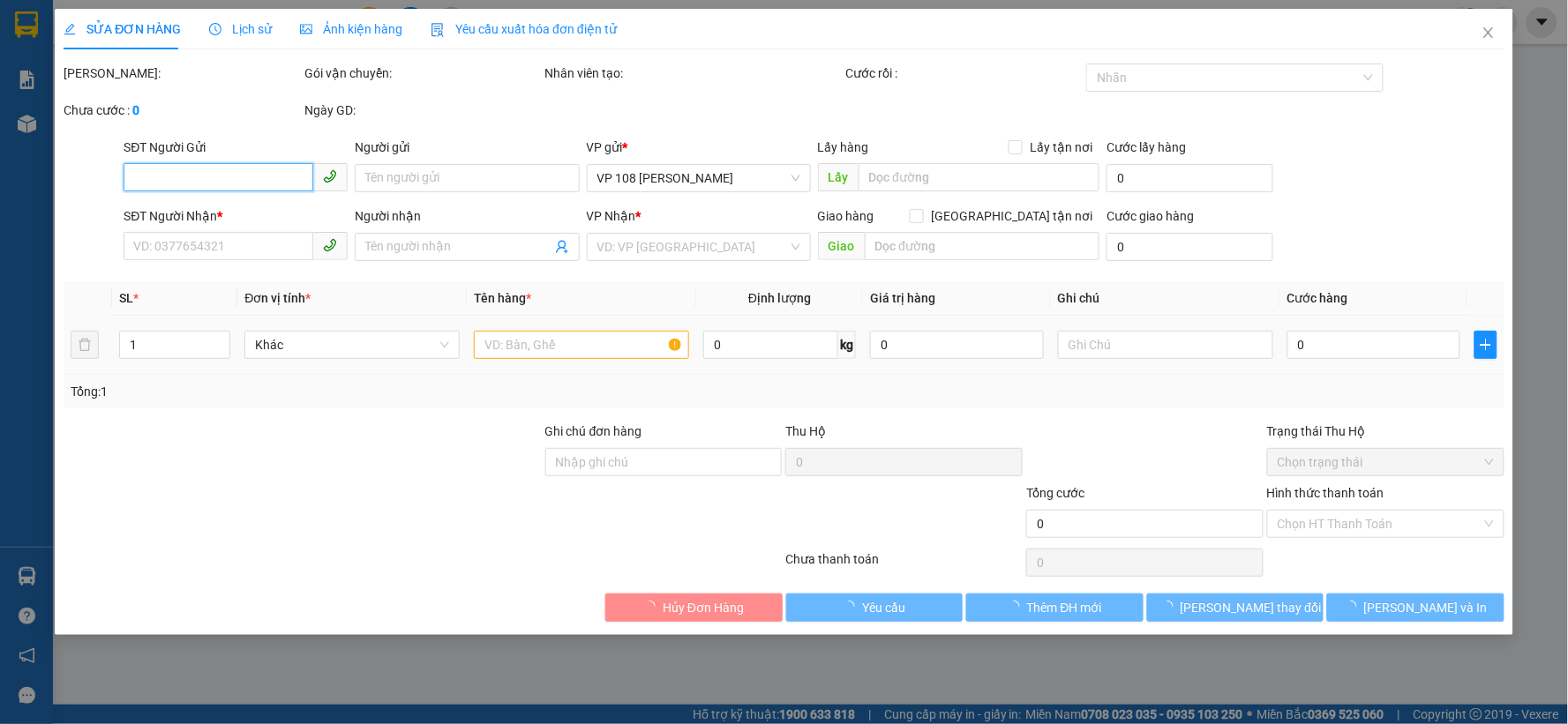
type input "0325559332"
type input "A ĐỨC"
type input "0921580333"
type input "KAI"
type input "VPVT"
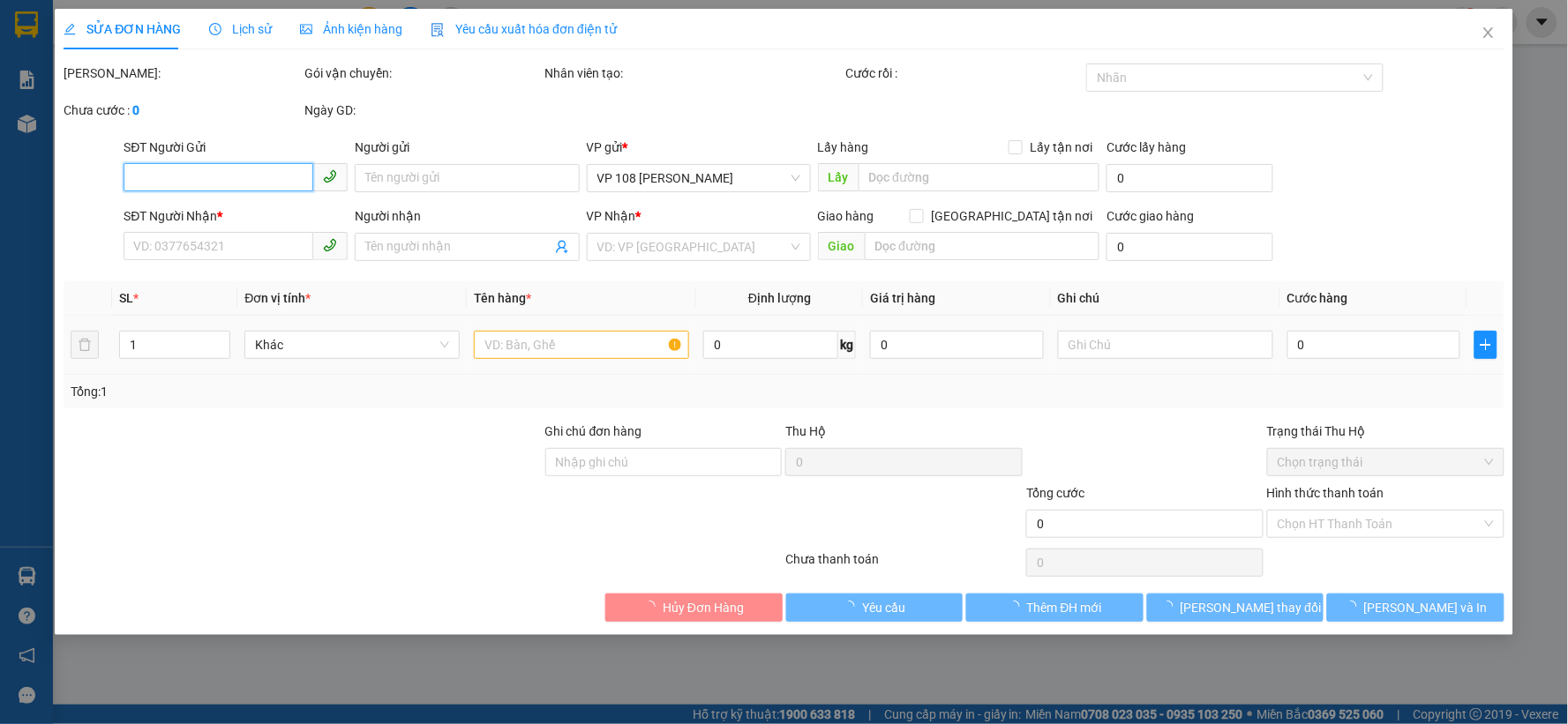
type input "40.000"
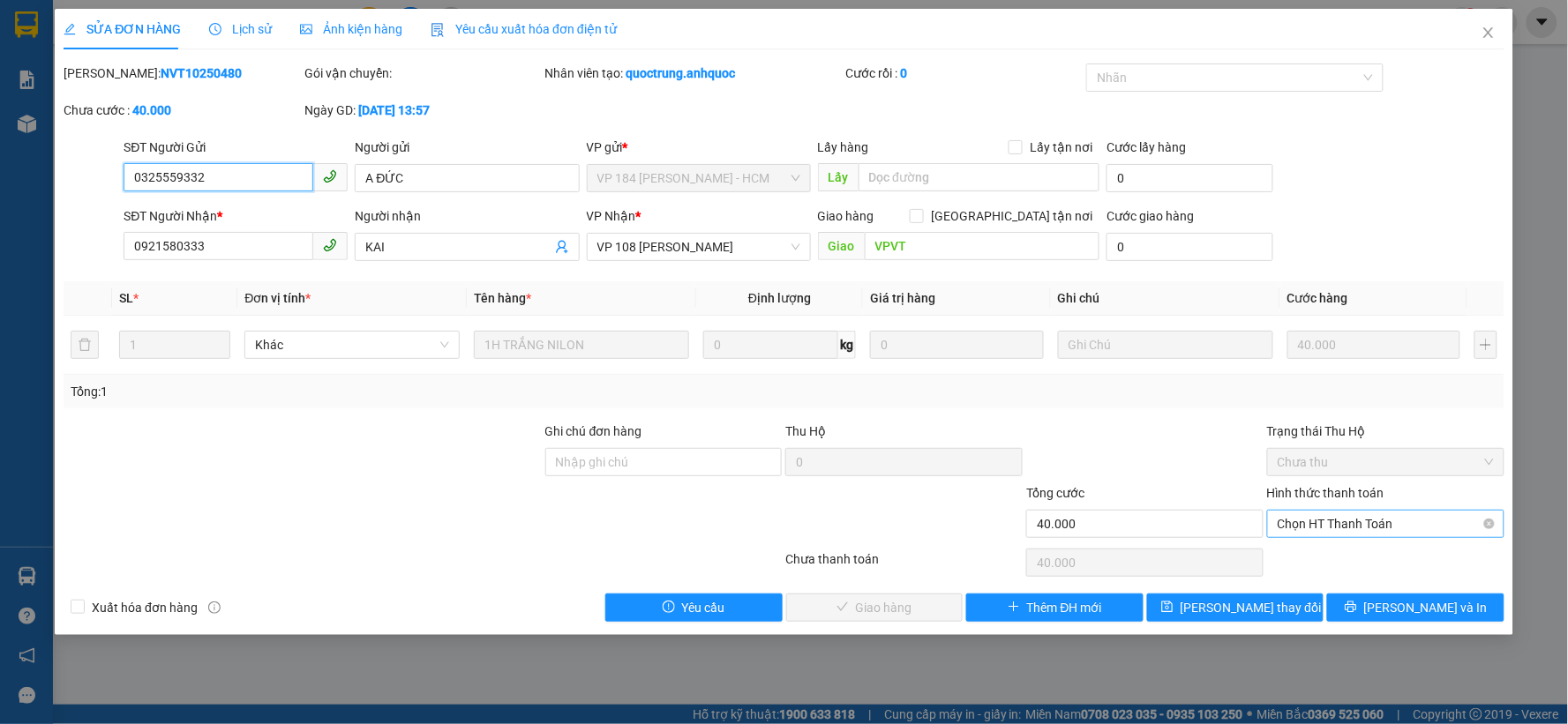
click at [1366, 524] on span "Chọn HT Thanh Toán" at bounding box center [1385, 524] width 216 height 27
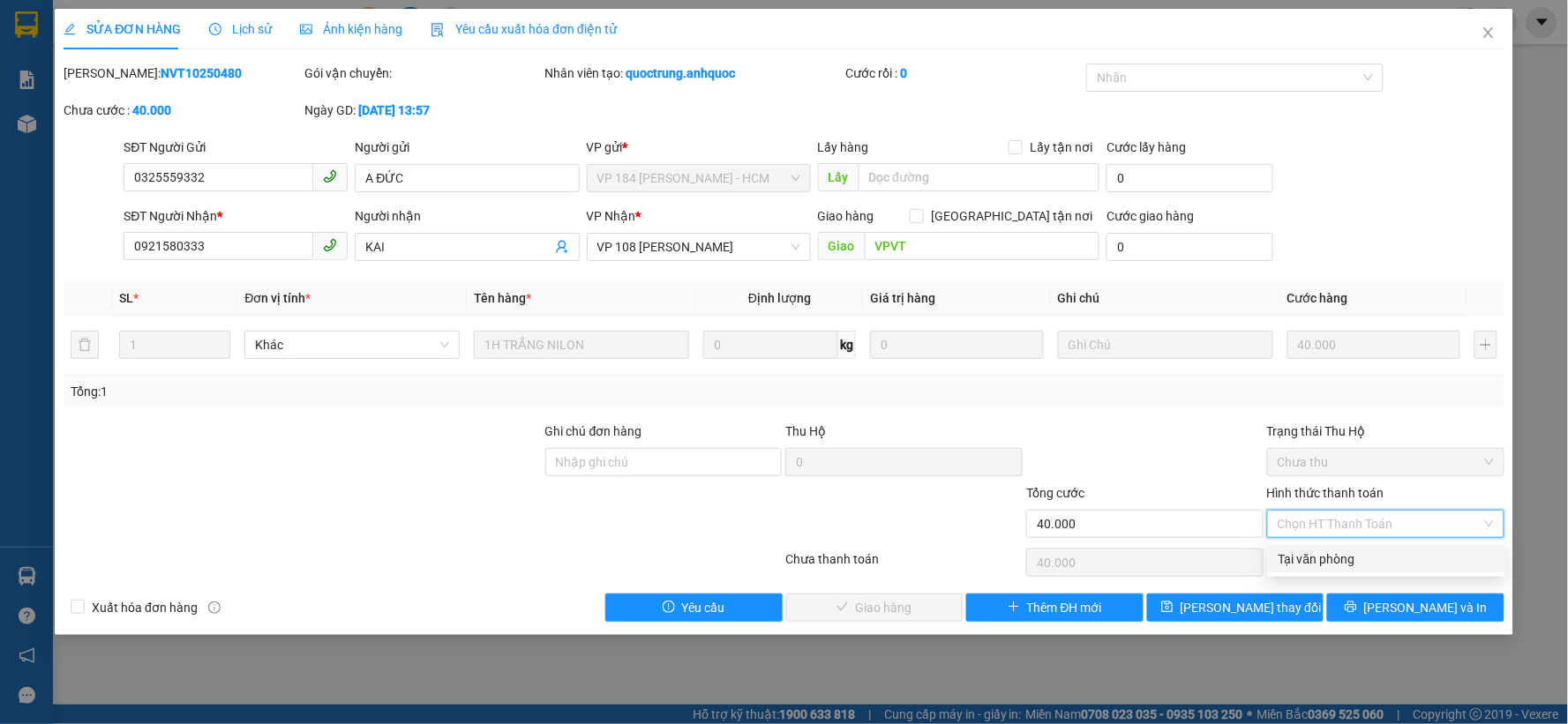
click at [1299, 561] on div "Tại văn phòng" at bounding box center [1386, 559] width 216 height 20
type input "0"
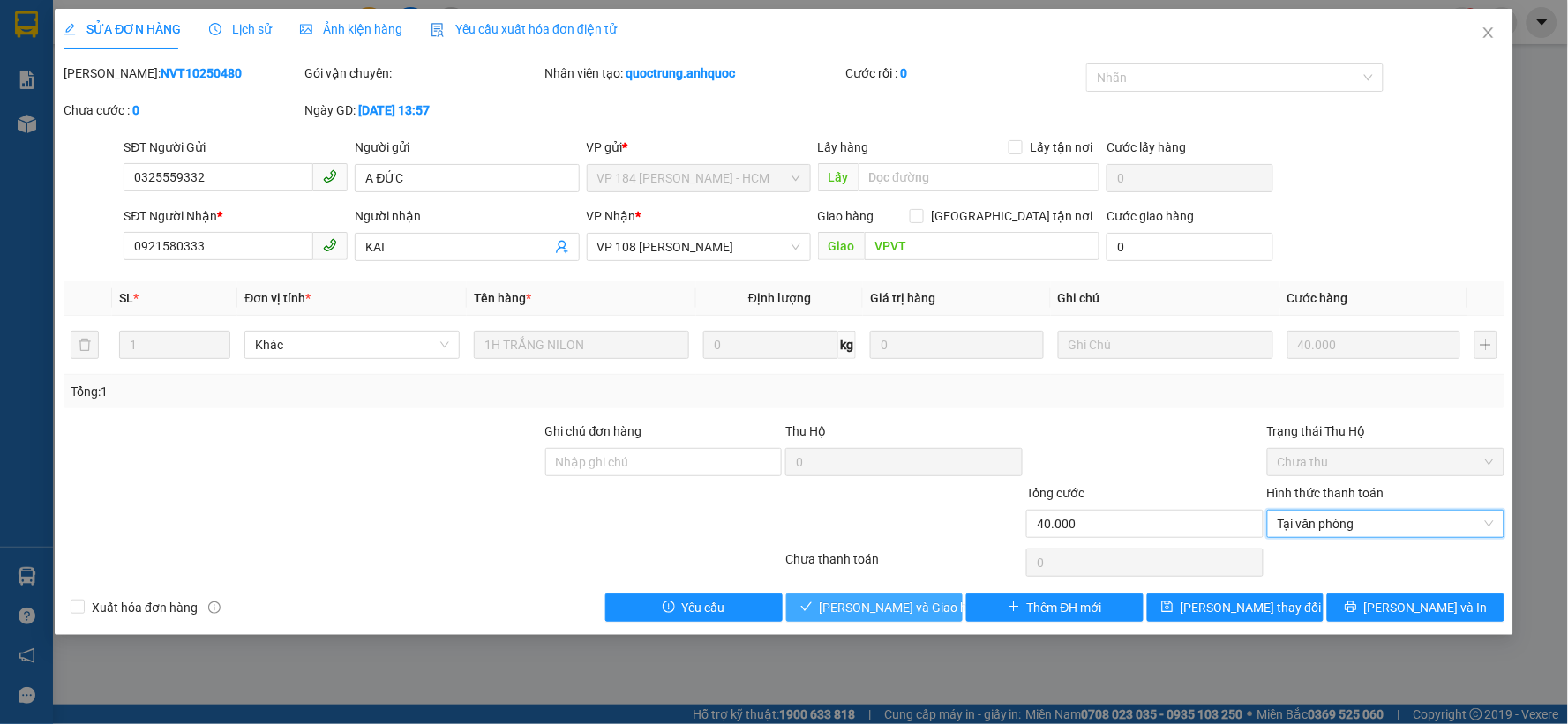
click at [876, 605] on span "Lưu và Giao hàng" at bounding box center [904, 608] width 169 height 20
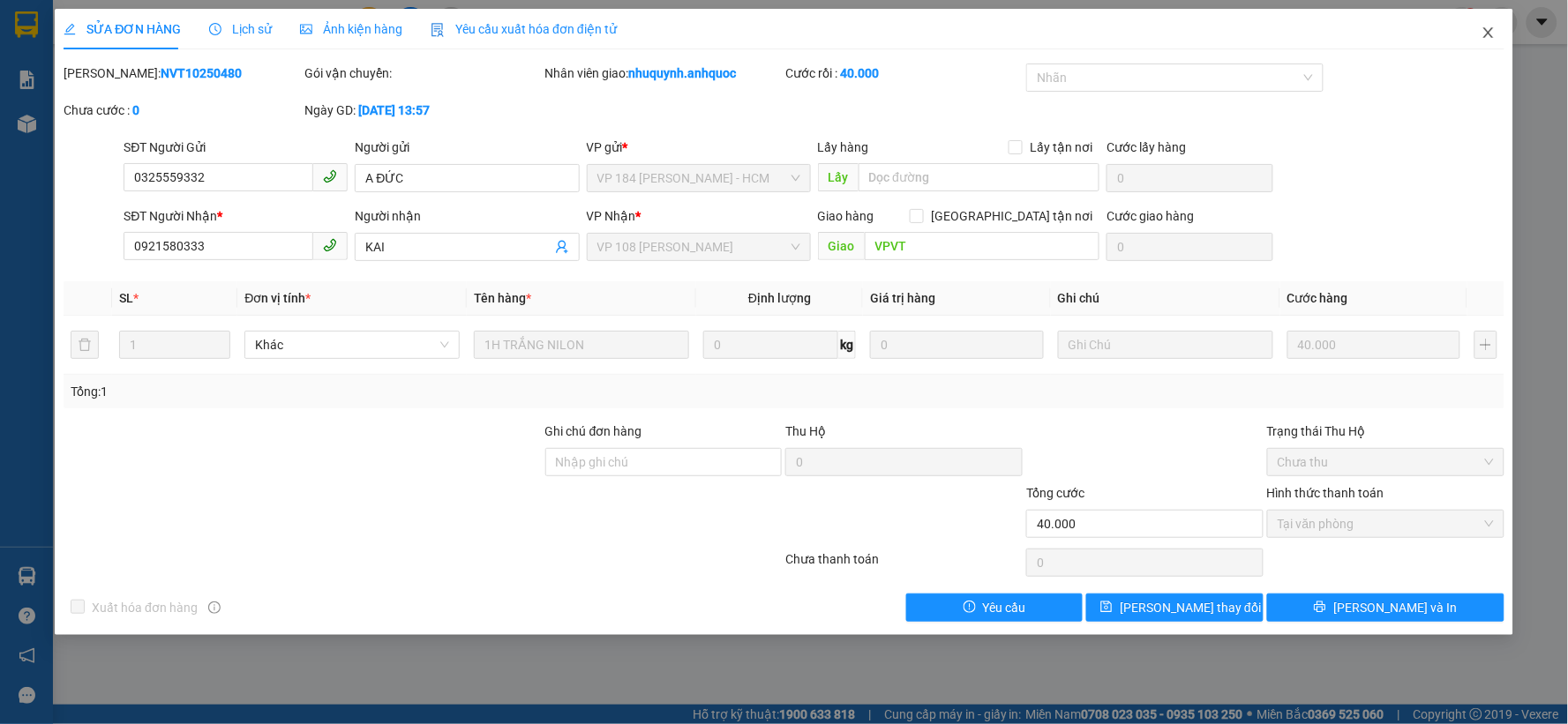
click at [1492, 35] on icon "close" at bounding box center [1488, 33] width 14 height 14
